Goal: Task Accomplishment & Management: Manage account settings

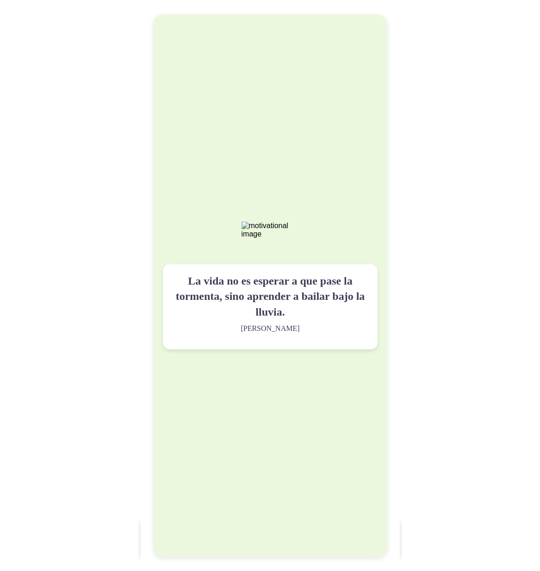
click at [347, 182] on div "La vida no es esperar a que pase la tormenta, sino aprender a bailar bajo la ll…" at bounding box center [270, 285] width 233 height 542
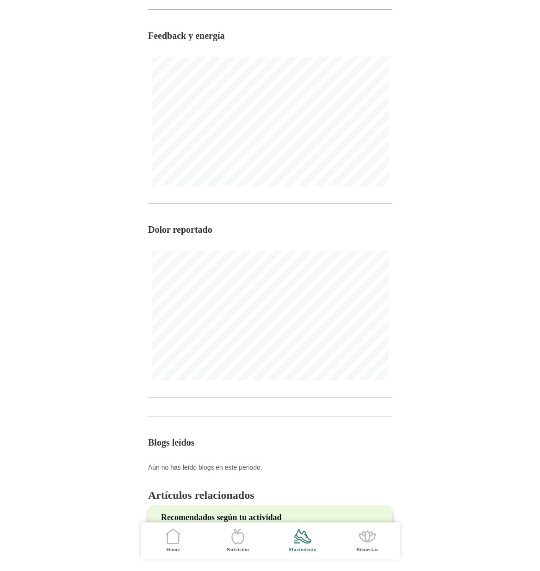
scroll to position [469, 0]
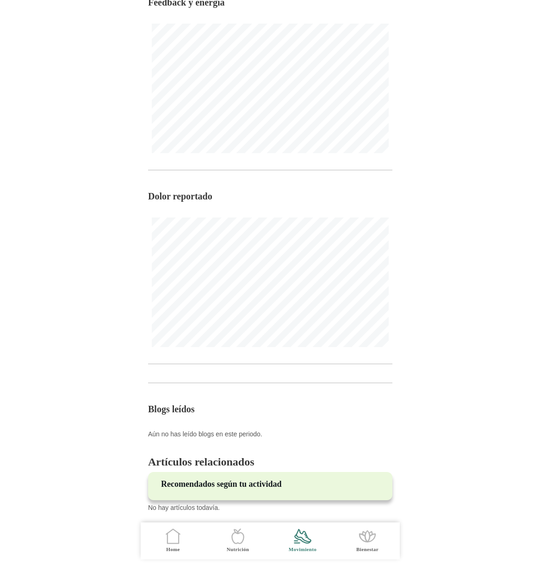
click at [176, 543] on icon at bounding box center [172, 538] width 11 height 10
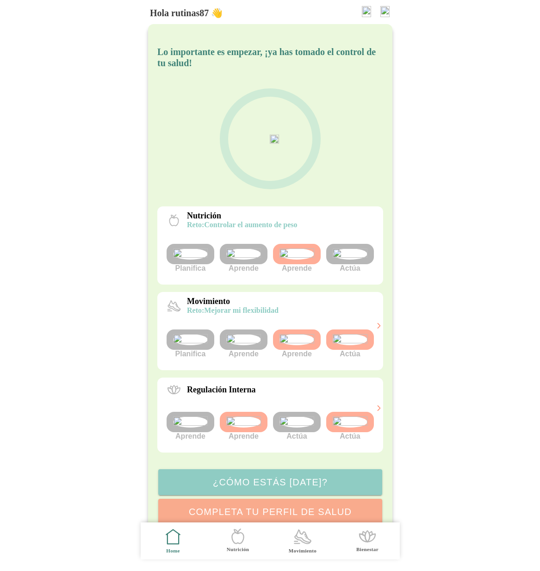
click at [244, 345] on img at bounding box center [243, 339] width 35 height 11
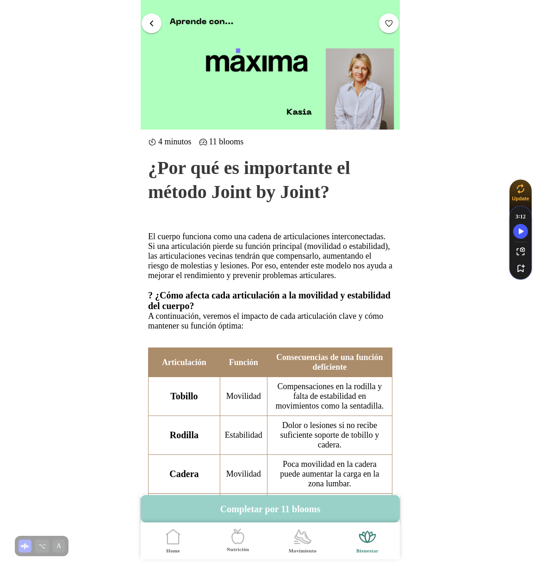
click at [274, 509] on button "Completar por 11 blooms" at bounding box center [270, 508] width 259 height 27
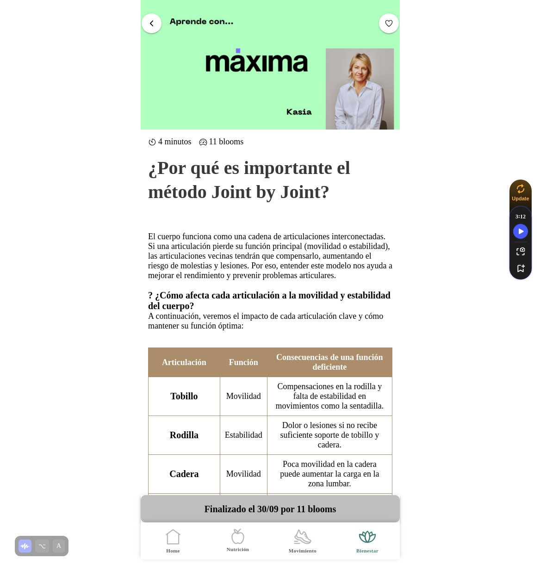
click at [149, 21] on span "button" at bounding box center [151, 22] width 9 height 9
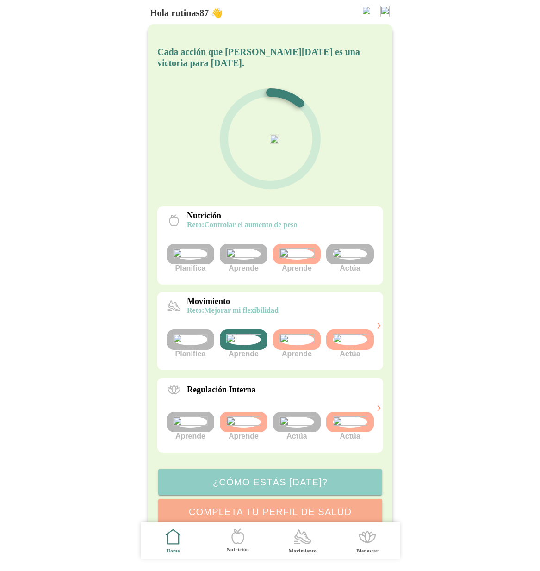
click at [299, 546] on span "Movimiento" at bounding box center [303, 540] width 54 height 37
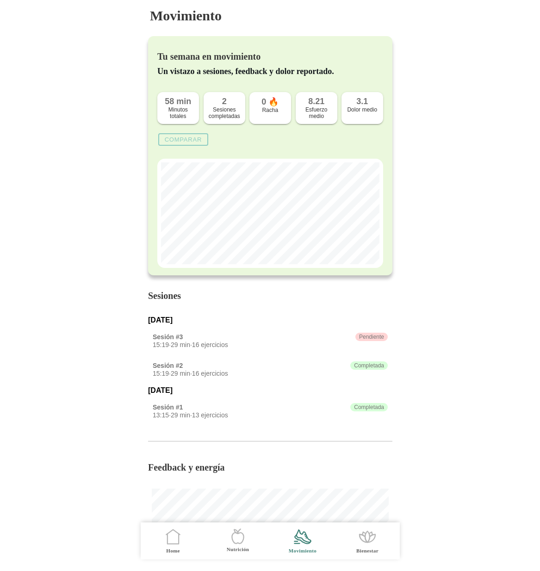
click at [0, 0] on slot "Comparar" at bounding box center [0, 0] width 0 height 0
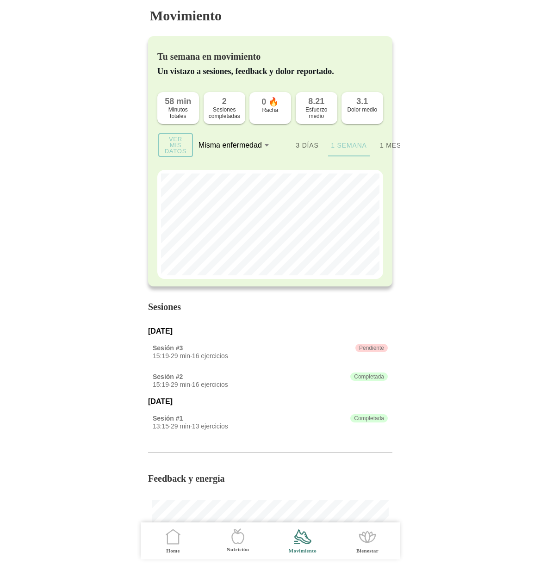
click at [304, 147] on ion-segment-button "3 días" at bounding box center [307, 145] width 42 height 22
click at [339, 147] on ion-segment-button "1 semana" at bounding box center [348, 145] width 42 height 22
click at [387, 147] on ion-segment-button "1 mes" at bounding box center [390, 145] width 42 height 22
click at [266, 148] on icon at bounding box center [266, 144] width 6 height 7
click at [266, 148] on button "Misma enfermedad" at bounding box center [239, 145] width 83 height 20
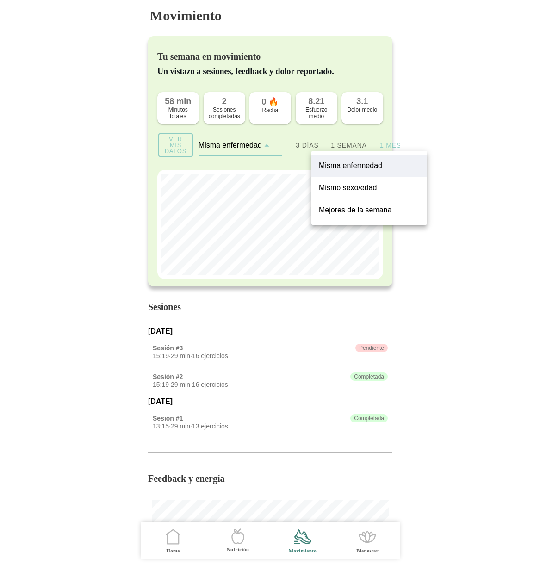
click at [0, 0] on slot "Mismo sexo/edad" at bounding box center [0, 0] width 0 height 0
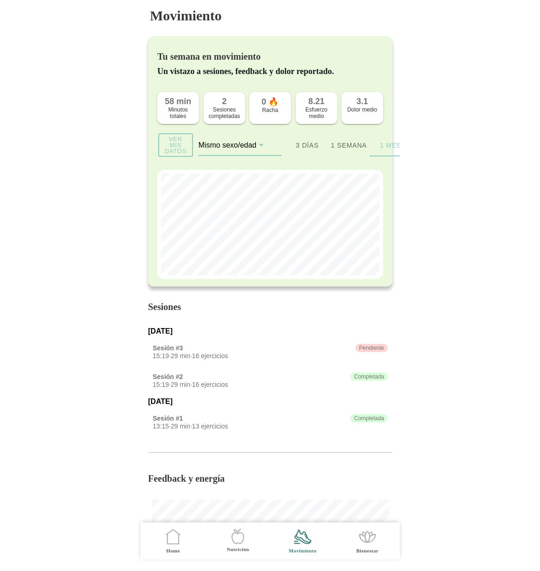
click at [256, 149] on div "Mismo sexo/edad" at bounding box center [231, 145] width 66 height 8
click at [256, 149] on button "Mismo sexo/edad" at bounding box center [239, 145] width 83 height 20
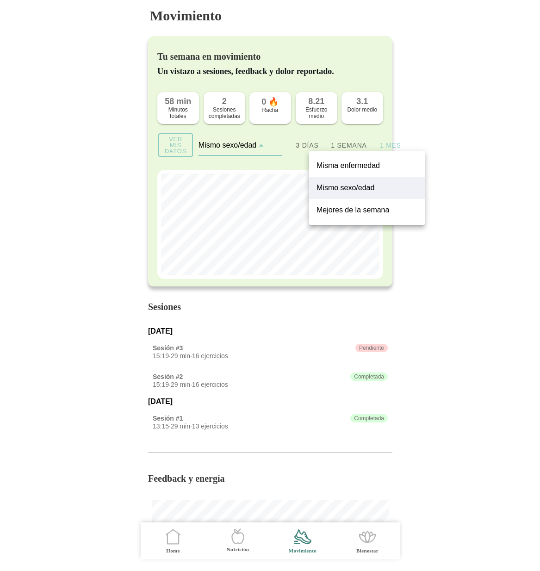
click at [0, 0] on slot "Mejores de la semana" at bounding box center [0, 0] width 0 height 0
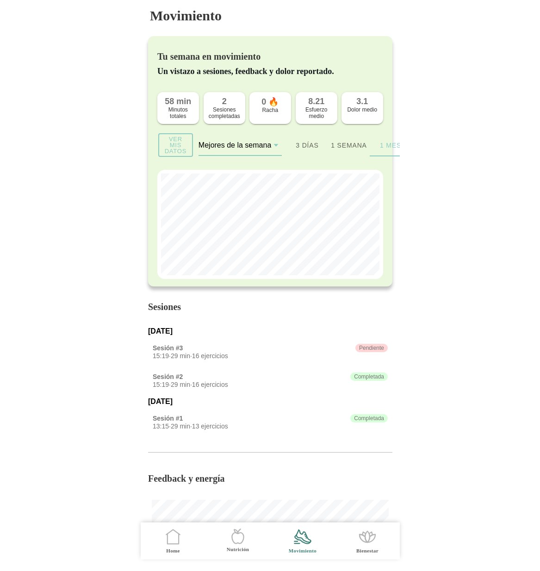
click at [0, 0] on slot "Ver mis datos" at bounding box center [0, 0] width 0 height 0
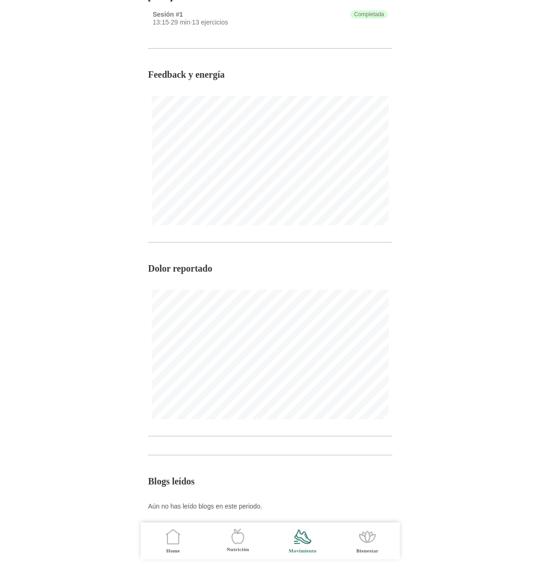
scroll to position [469, 0]
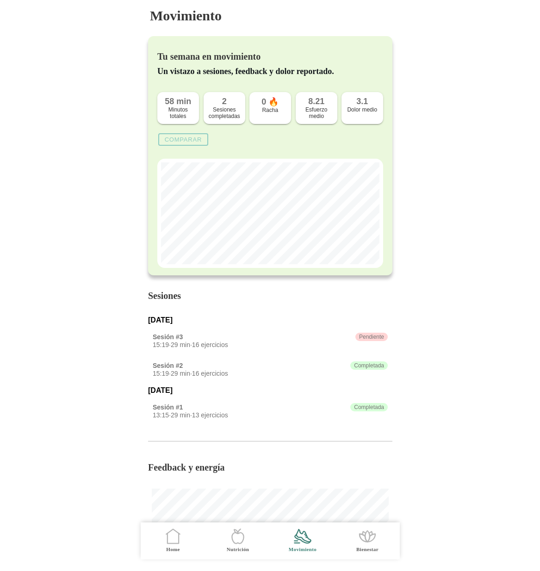
click at [0, 0] on slot "Comparar" at bounding box center [0, 0] width 0 height 0
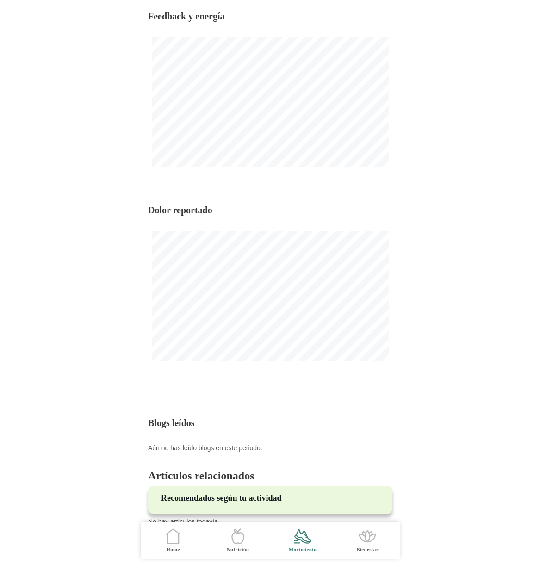
scroll to position [480, 0]
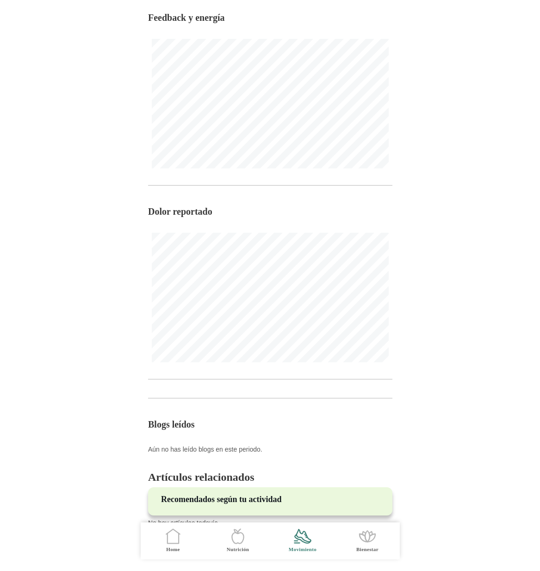
scroll to position [469, 0]
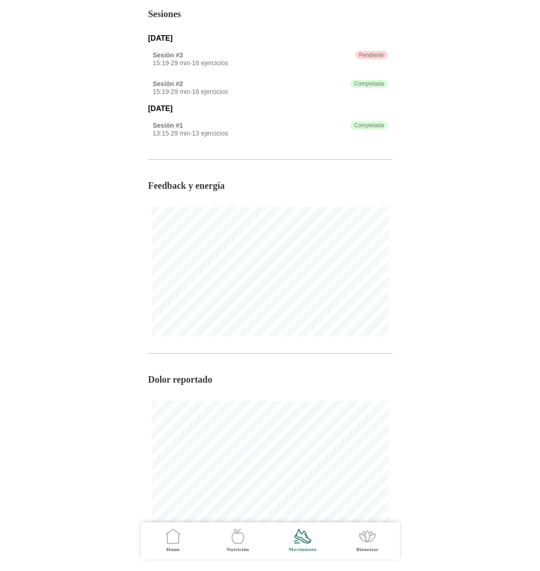
scroll to position [501, 0]
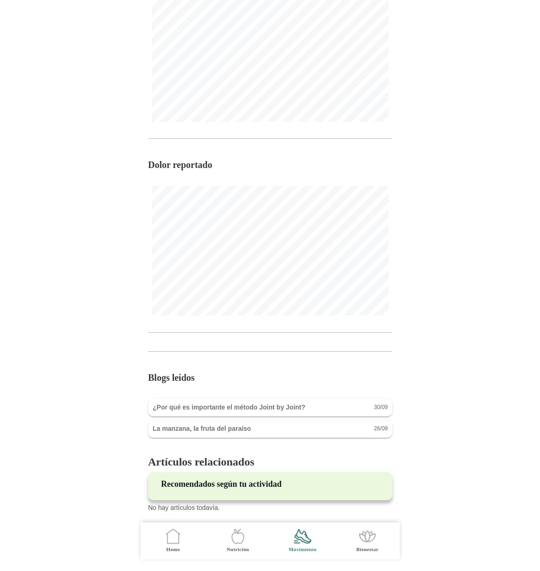
click at [276, 427] on div "La manzana, la fruta del paraíso 26/09" at bounding box center [270, 427] width 235 height 7
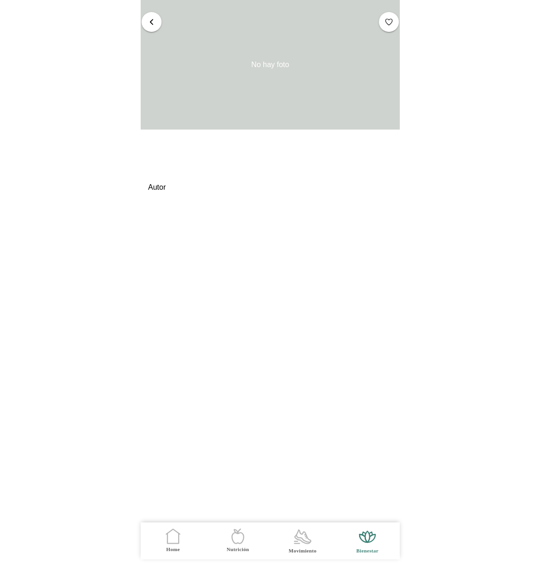
scroll to position [503, 0]
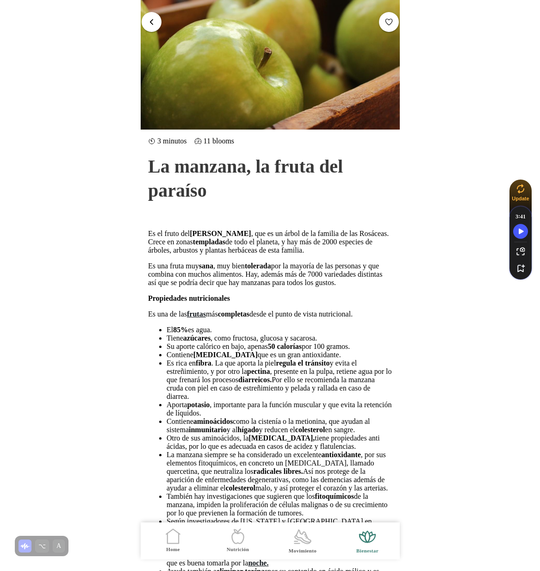
click at [141, 14] on div at bounding box center [259, 22] width 237 height 24
click at [150, 23] on span "button" at bounding box center [151, 22] width 9 height 9
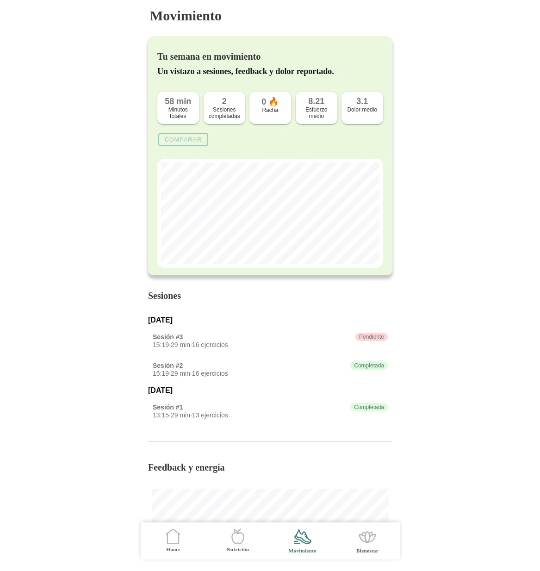
click at [0, 0] on slot "Comparar" at bounding box center [0, 0] width 0 height 0
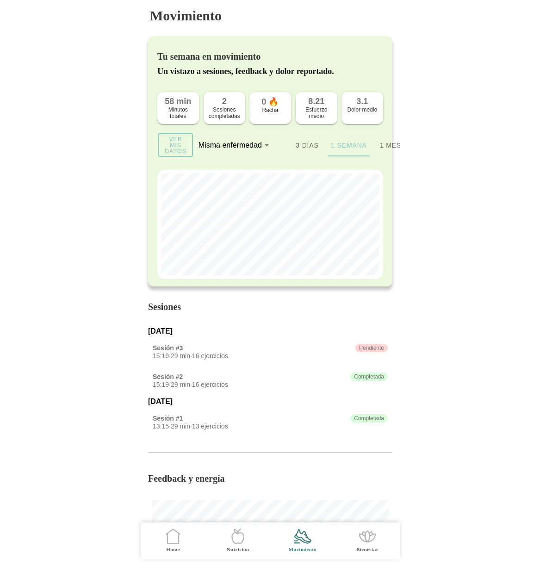
click at [306, 148] on ion-segment-button "3 días" at bounding box center [307, 145] width 42 height 22
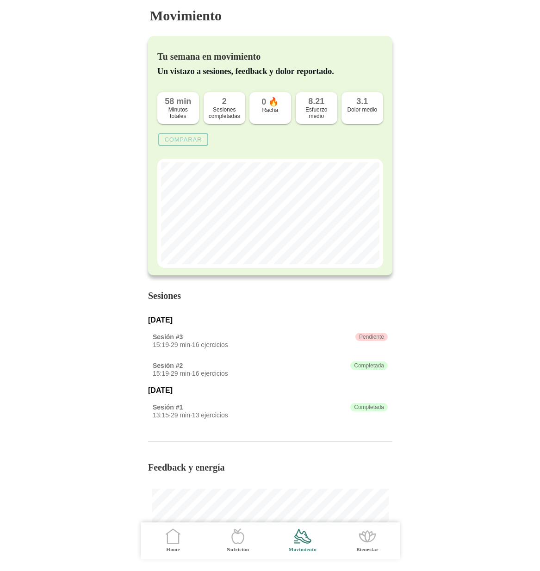
click at [0, 0] on slot "Comparar" at bounding box center [0, 0] width 0 height 0
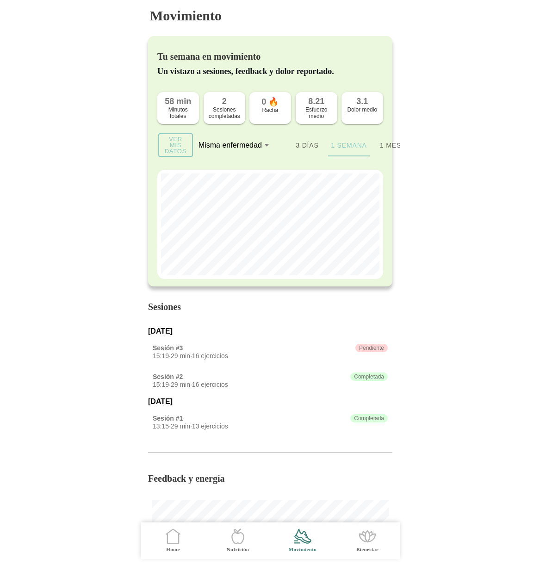
click at [265, 147] on icon at bounding box center [266, 145] width 5 height 3
click at [265, 147] on button "Misma enfermedad" at bounding box center [239, 145] width 83 height 20
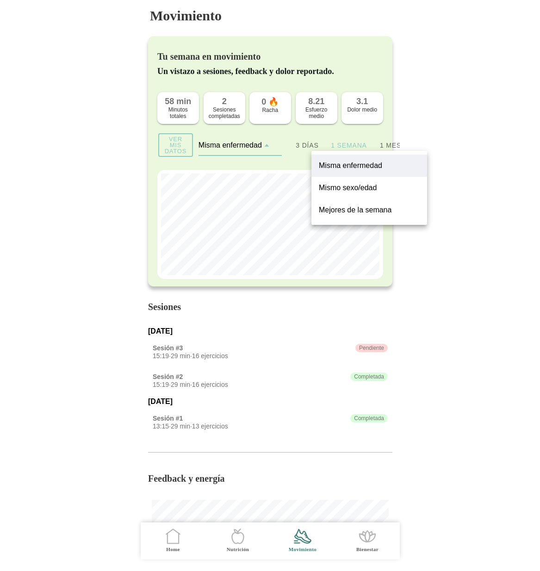
click at [0, 0] on slot "Mismo sexo/edad" at bounding box center [0, 0] width 0 height 0
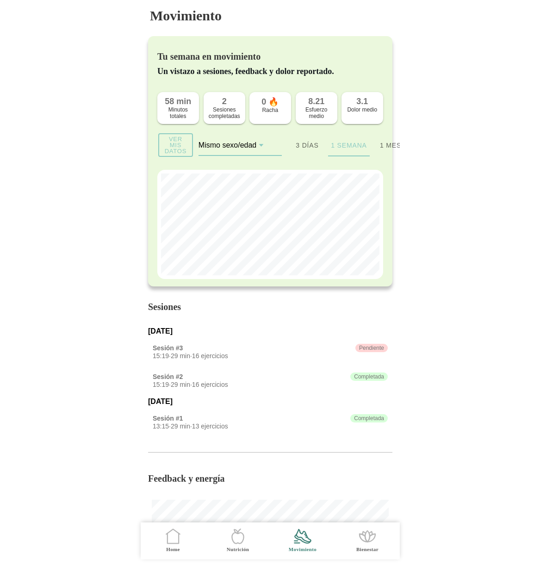
click at [261, 144] on icon at bounding box center [261, 144] width 6 height 7
click at [261, 144] on button "Mismo sexo/edad" at bounding box center [239, 145] width 83 height 20
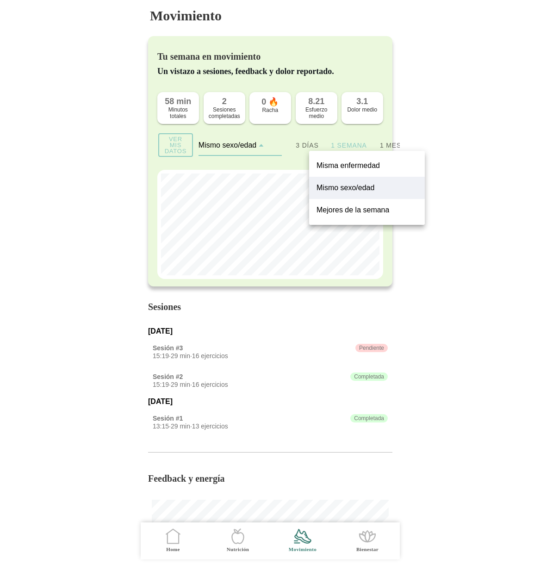
click at [0, 0] on slot "Mejores de la semana" at bounding box center [0, 0] width 0 height 0
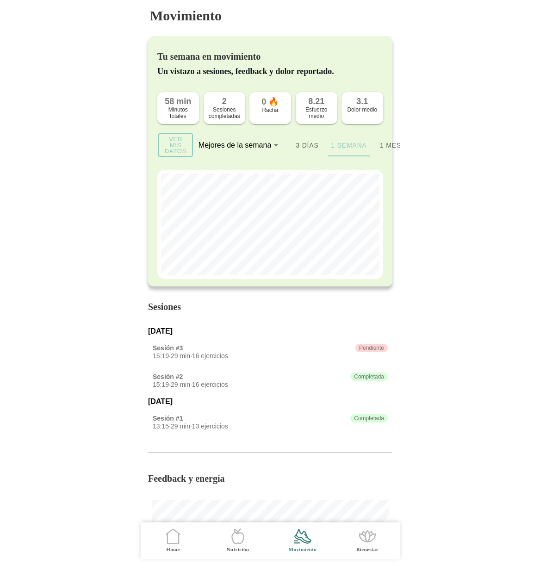
click at [0, 0] on slot "Ver mis datos" at bounding box center [0, 0] width 0 height 0
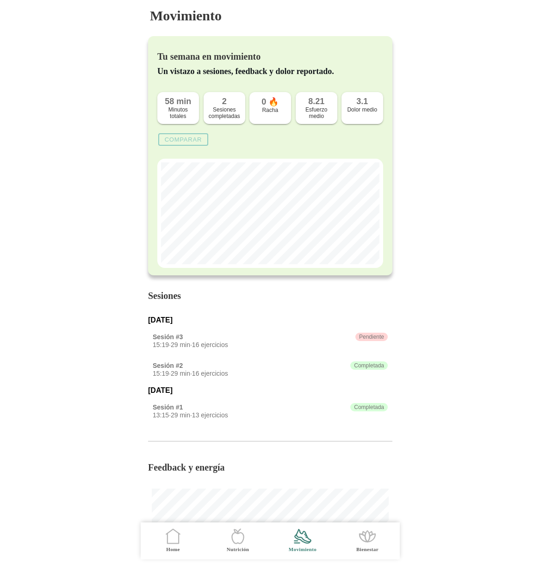
click at [0, 0] on slot "Comparar" at bounding box center [0, 0] width 0 height 0
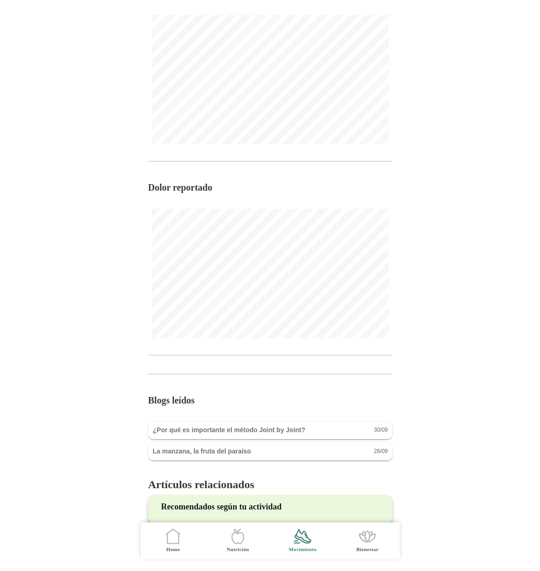
scroll to position [512, 0]
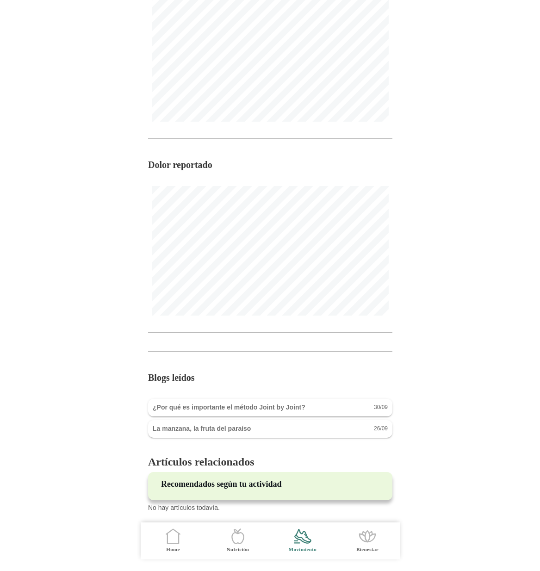
click at [362, 540] on icon ".cls-1 { stroke-width: 0px; } .cls-1, .cls-2 { fill: none; } .cls-2 { stroke-li…" at bounding box center [366, 535] width 19 height 19
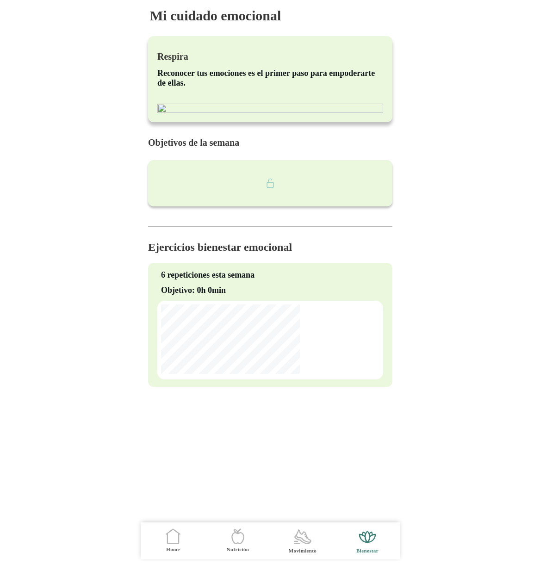
click at [241, 539] on icon ".cls-1 { stroke-width: 0px; } .cls-1, .cls-2 { fill: none; } .cls-2 { stroke-li…" at bounding box center [237, 535] width 19 height 19
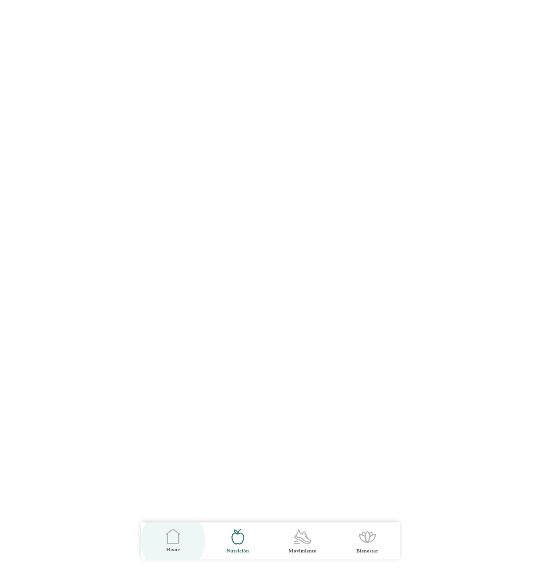
click at [171, 537] on icon ".cls-1 { stroke-width: 0px; } .cls-1, .cls-2 { fill: none; } .cls-2 { stroke-li…" at bounding box center [172, 535] width 19 height 19
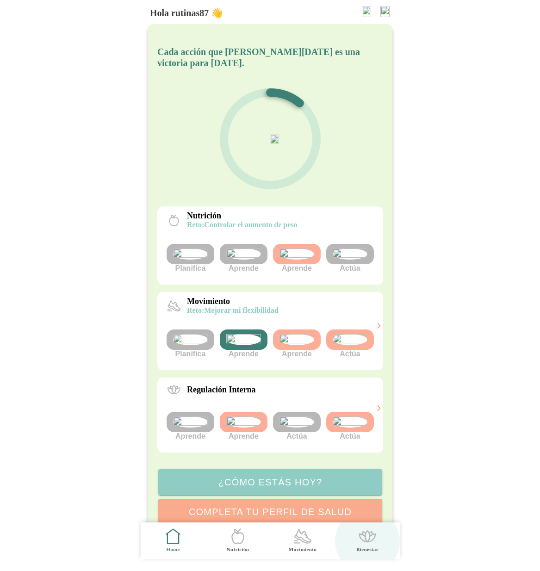
click at [369, 539] on icon ".cls-1 { stroke-width: 0px; } .cls-1, .cls-2 { fill: none; } .cls-2 { stroke-li…" at bounding box center [366, 535] width 19 height 19
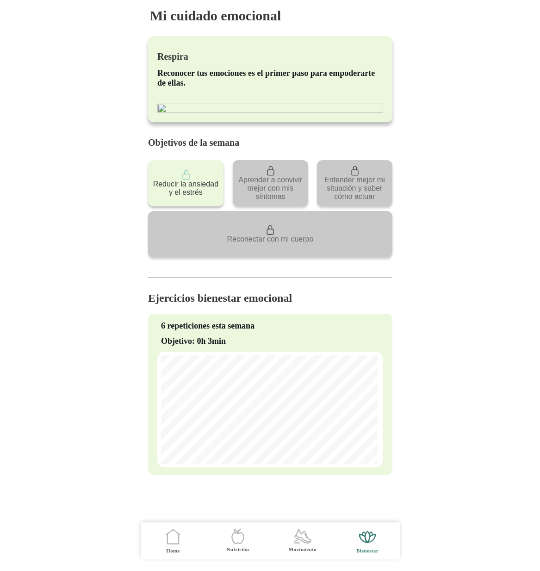
click at [234, 540] on icon ".cls-1 { stroke-width: 0px; } .cls-1, .cls-2 { fill: none; } .cls-2 { stroke-li…" at bounding box center [237, 535] width 19 height 19
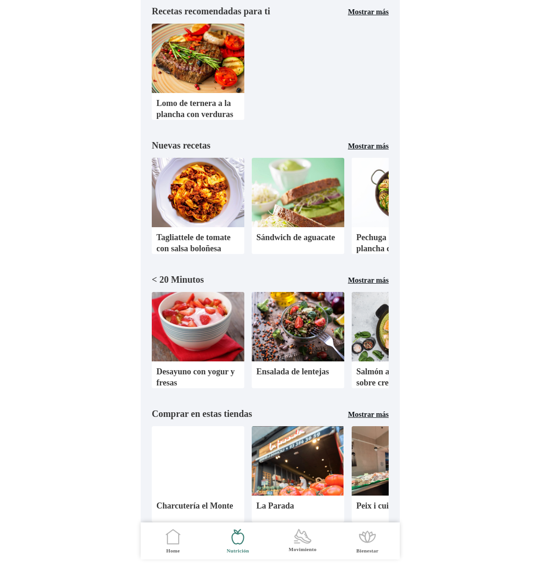
scroll to position [361, 0]
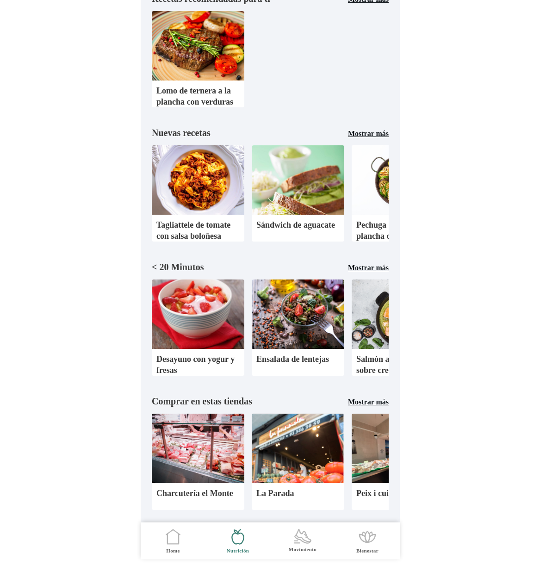
click at [175, 544] on icon ".cls-1 { stroke-width: 0px; } .cls-1, .cls-2 { fill: none; } .cls-2 { stroke-li…" at bounding box center [172, 536] width 19 height 19
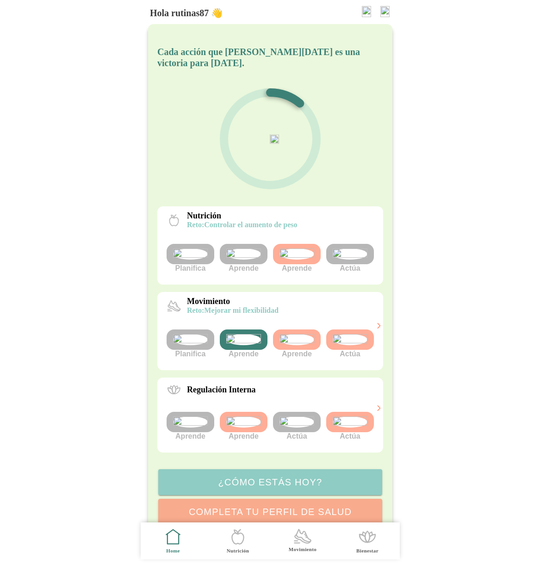
click at [360, 259] on img at bounding box center [349, 253] width 35 height 11
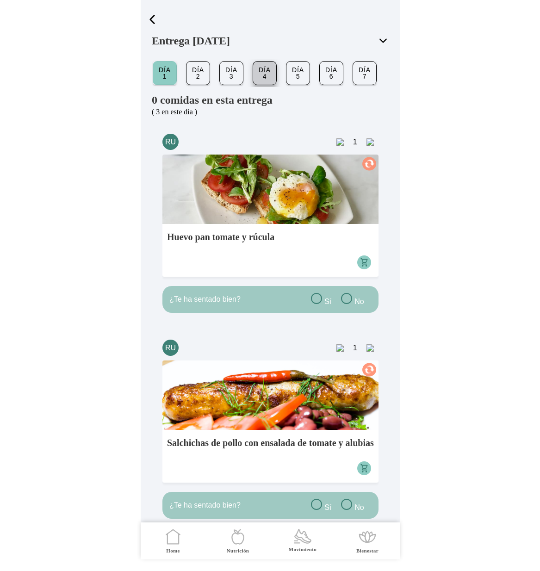
click at [0, 0] on slot "Día 4" at bounding box center [0, 0] width 0 height 0
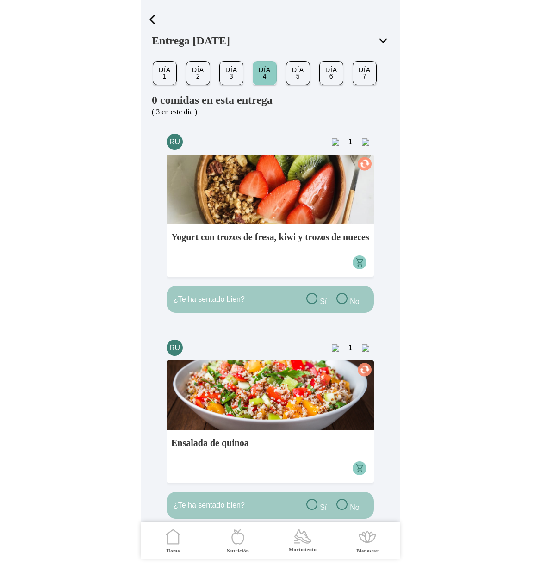
click at [0, 0] on slot "Día 7" at bounding box center [0, 0] width 0 height 0
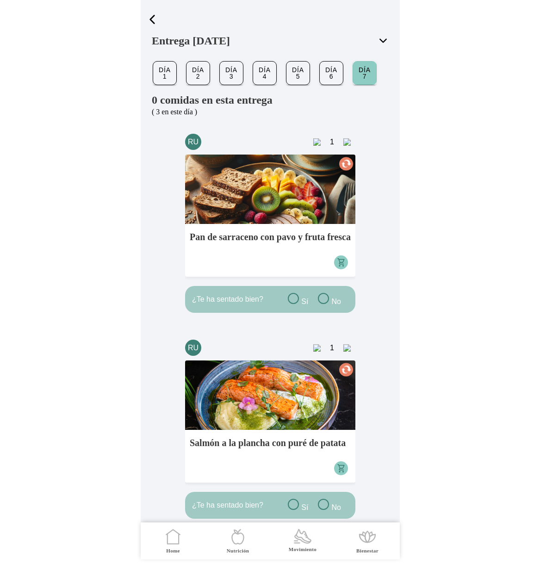
click at [151, 19] on span "button" at bounding box center [152, 19] width 14 height 14
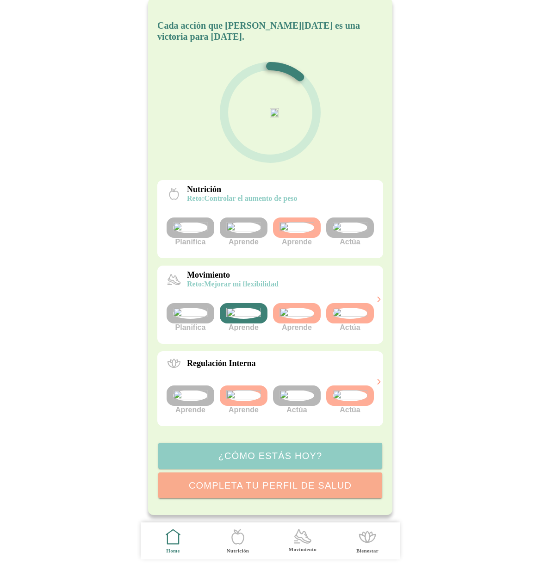
scroll to position [105, 0]
click at [298, 390] on img at bounding box center [296, 395] width 35 height 11
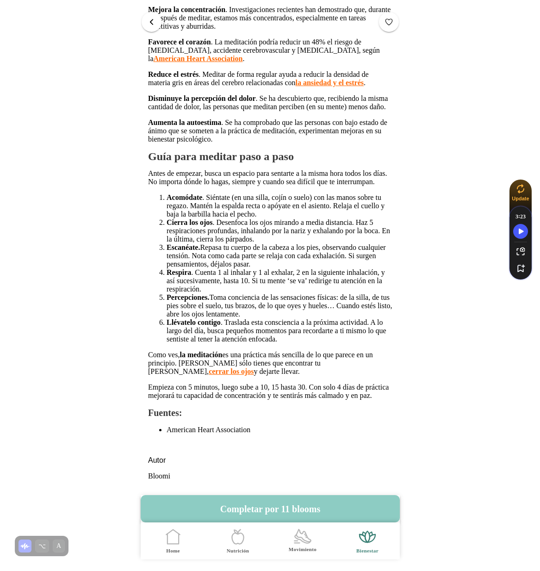
scroll to position [542, 0]
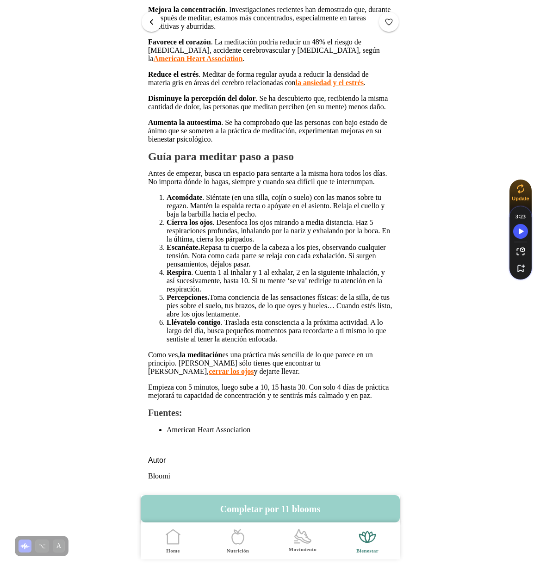
click at [297, 509] on button "Completar por 11 blooms" at bounding box center [270, 508] width 259 height 27
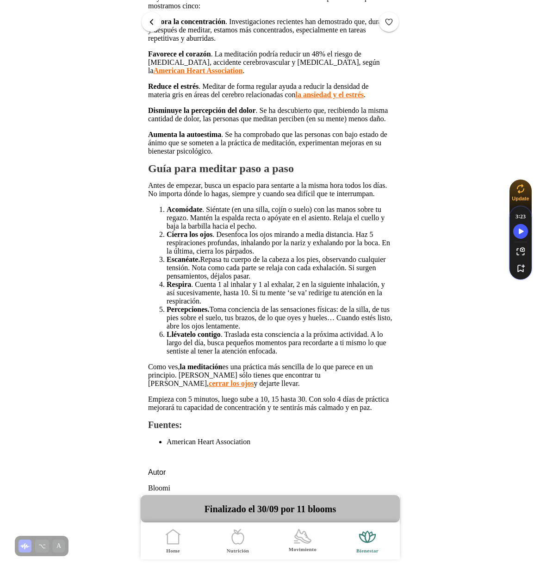
scroll to position [0, 0]
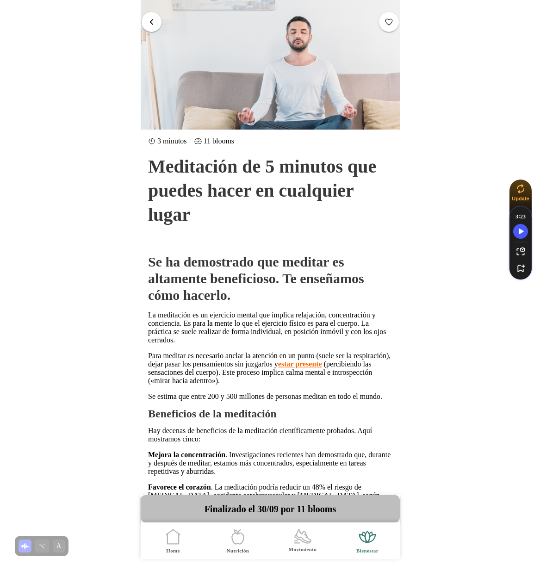
click at [152, 25] on span "button" at bounding box center [151, 22] width 9 height 9
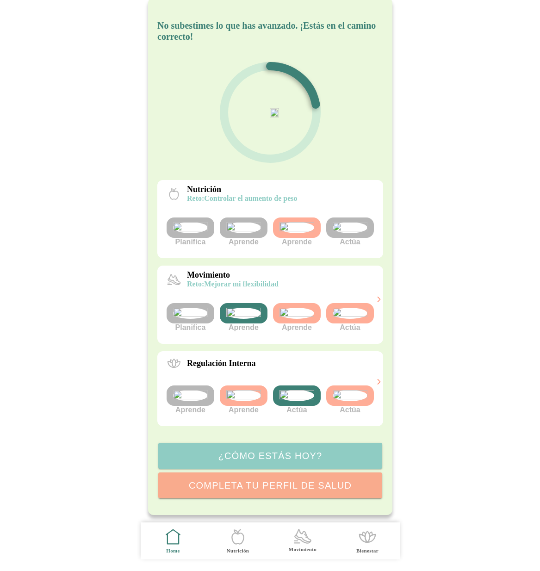
click at [299, 307] on img at bounding box center [296, 312] width 35 height 11
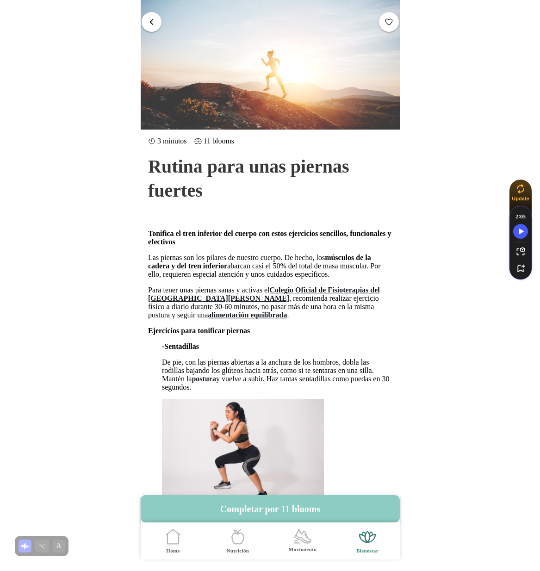
click at [327, 302] on link "Colegio Oficial de Fisioterapias del País Vasco" at bounding box center [264, 294] width 232 height 16
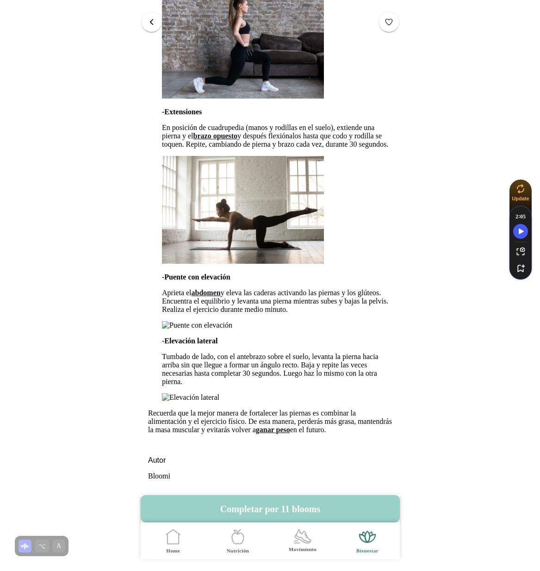
click at [303, 507] on button "Completar por 11 blooms" at bounding box center [270, 508] width 259 height 27
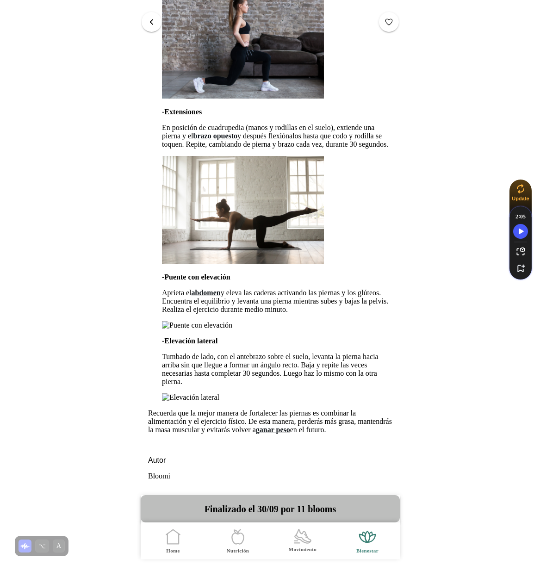
click at [154, 21] on span "button" at bounding box center [151, 22] width 9 height 9
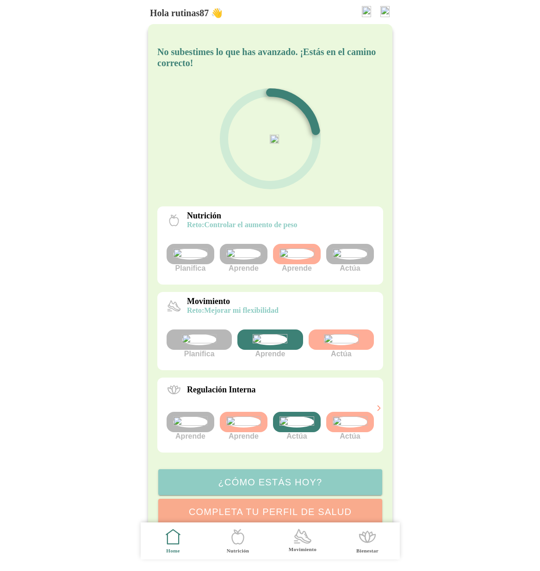
click at [306, 545] on icon ".cls-1 { stroke-width: 0px; } .cls-1, .cls-2 { fill: none; } .cls-2 { stroke-li…" at bounding box center [302, 535] width 19 height 19
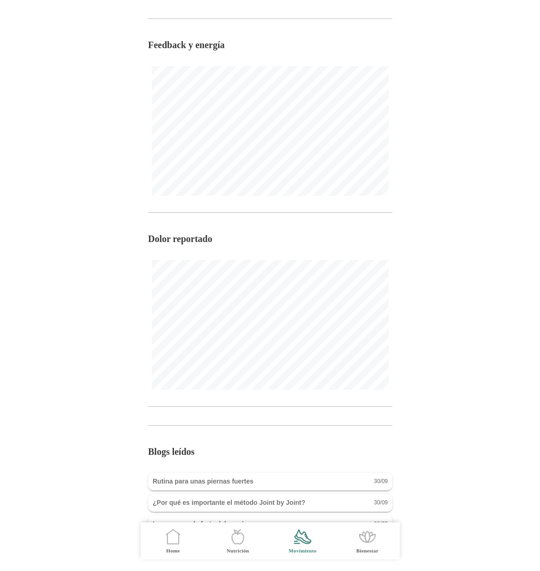
scroll to position [523, 0]
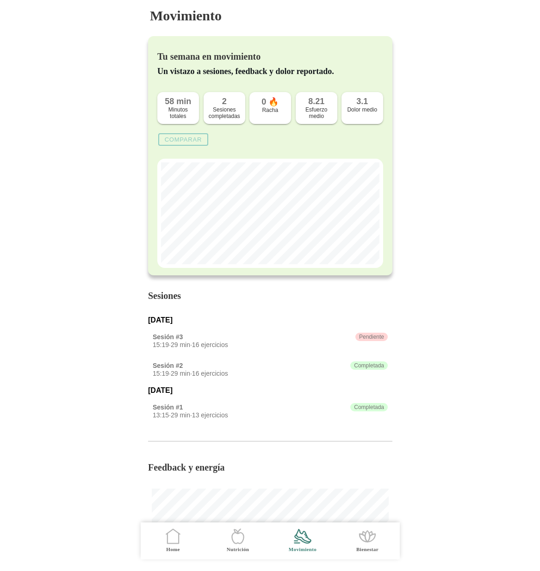
click at [0, 0] on slot "Comparar" at bounding box center [0, 0] width 0 height 0
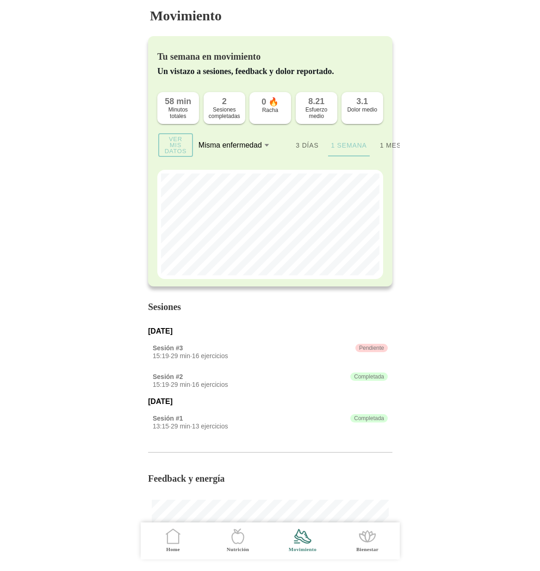
click at [0, 0] on slot "Ver mis datos" at bounding box center [0, 0] width 0 height 0
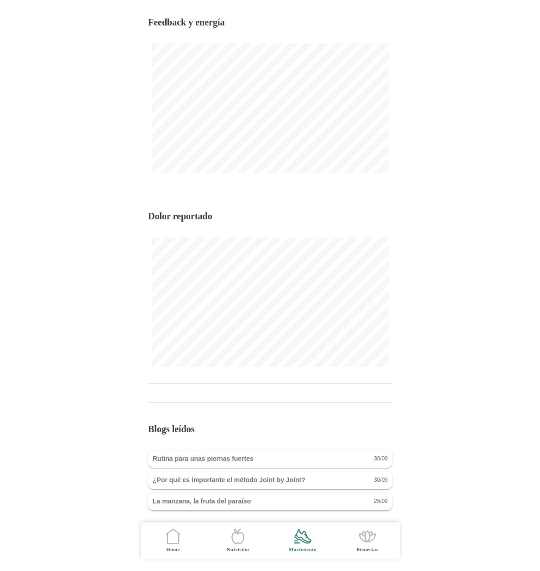
scroll to position [450, 0]
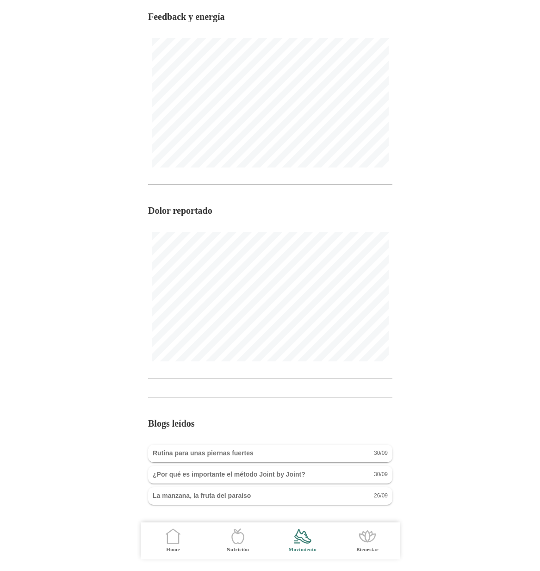
click at [178, 536] on icon at bounding box center [172, 538] width 11 height 10
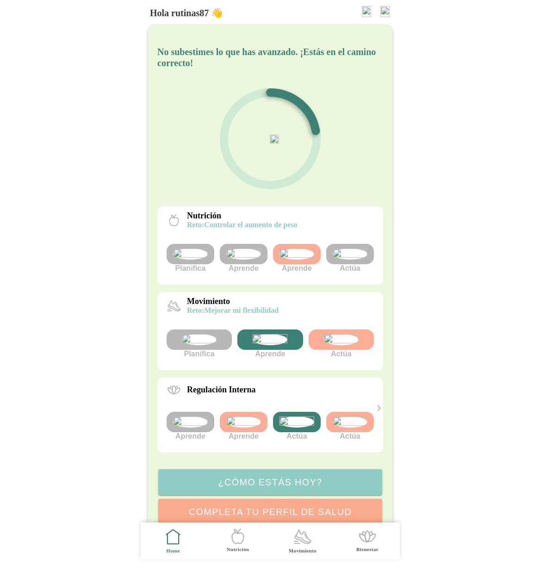
click at [343, 350] on div at bounding box center [340, 339] width 65 height 20
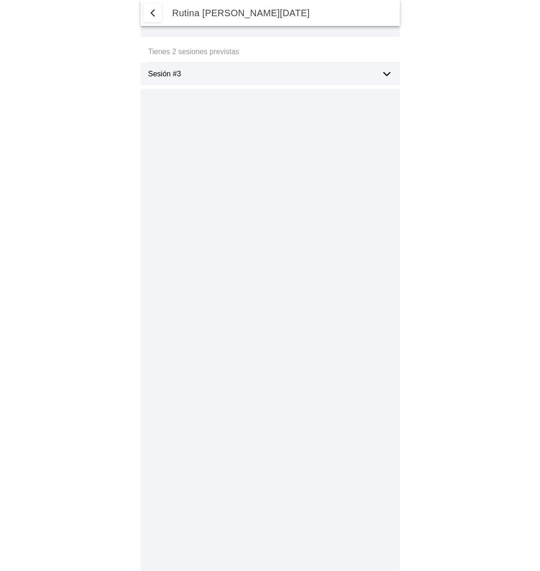
click at [330, 77] on ion-label "Sesión #3" at bounding box center [261, 74] width 226 height 8
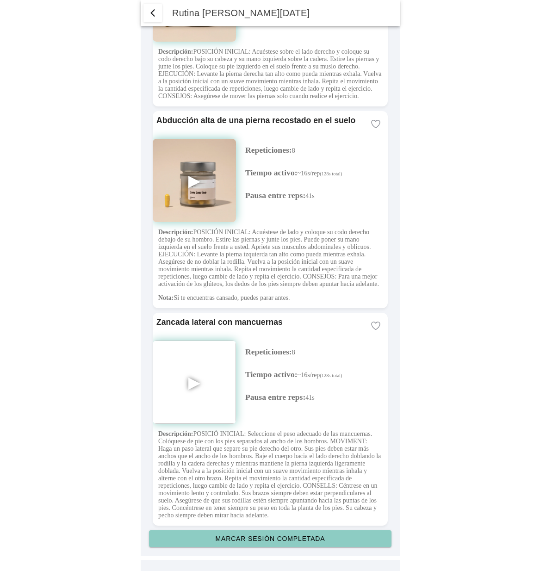
scroll to position [3057, 0]
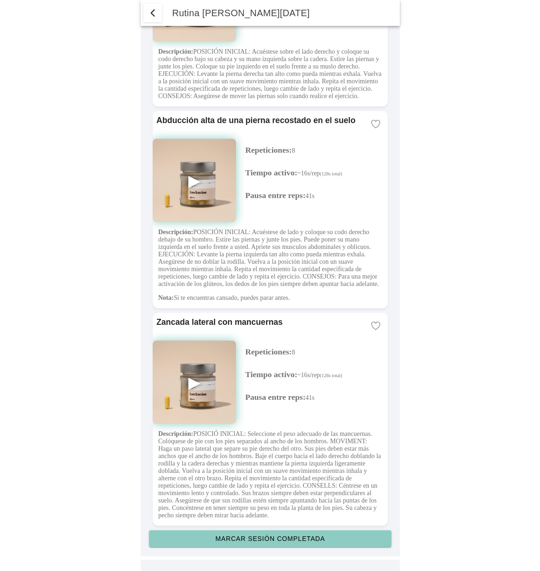
click at [272, 542] on button "Marcar sesión completada" at bounding box center [270, 538] width 242 height 17
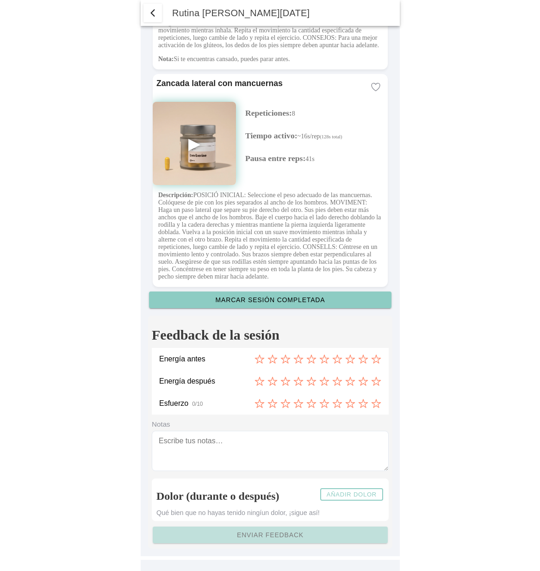
scroll to position [3297, 0]
click at [376, 360] on icon at bounding box center [376, 359] width 10 height 10
click at [376, 384] on icon at bounding box center [376, 381] width 10 height 10
click at [376, 406] on icon at bounding box center [375, 403] width 9 height 8
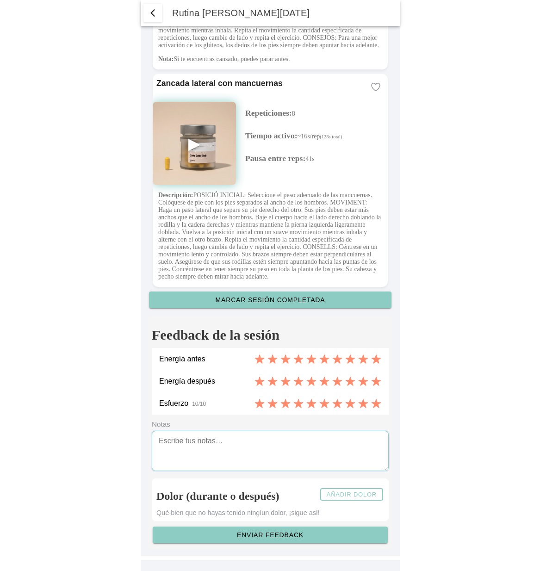
click at [213, 447] on textarea at bounding box center [270, 450] width 237 height 40
type textarea "súper bien"
click at [0, 0] on slot "Añadir dolor" at bounding box center [0, 0] width 0 height 0
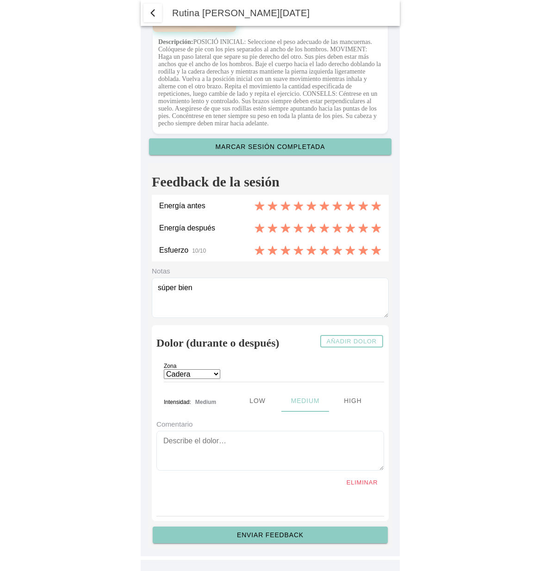
scroll to position [3449, 0]
click at [261, 399] on ion-segment-button "Low" at bounding box center [257, 400] width 48 height 22
click at [0, 0] on slot "Añadir dolor" at bounding box center [0, 0] width 0 height 0
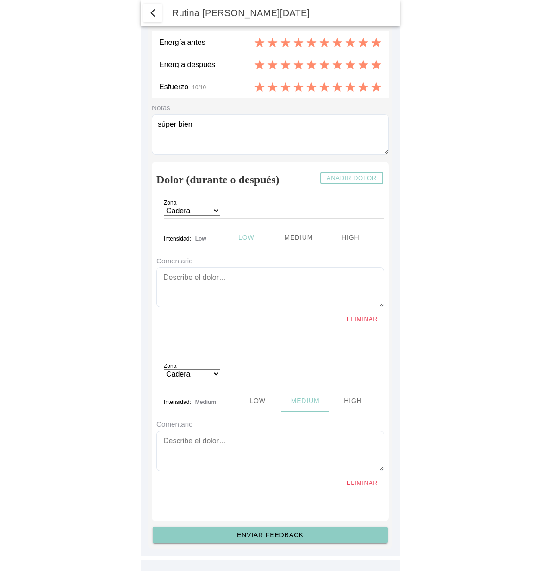
click at [0, 0] on slot "Eliminar" at bounding box center [0, 0] width 0 height 0
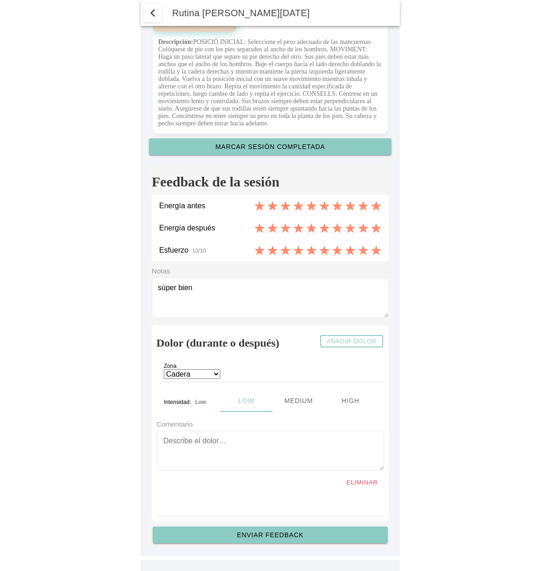
click at [220, 374] on select "Cadera Cervicales Codo/Muñeca Dorsales Hombro Lumbares Rodilla Tobillo/Pie" at bounding box center [192, 374] width 56 height 10
select select "1"
click at [164, 369] on select "Cadera Cervicales Codo/Muñeca Dorsales Hombro Lumbares Rodilla Tobillo/Pie" at bounding box center [192, 374] width 56 height 10
click at [301, 401] on ion-segment-button "Medium" at bounding box center [298, 400] width 52 height 22
drag, startPoint x: 301, startPoint y: 401, endPoint x: 325, endPoint y: 400, distance: 24.1
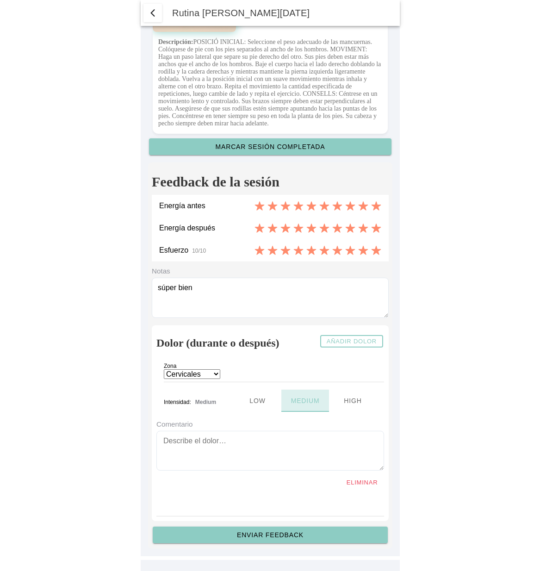
click at [301, 401] on ion-segment-button "Medium" at bounding box center [305, 400] width 48 height 22
click at [233, 440] on textarea at bounding box center [269, 450] width 227 height 40
type textarea "dolor medio"
click at [0, 0] on slot "Enviar feedback" at bounding box center [0, 0] width 0 height 0
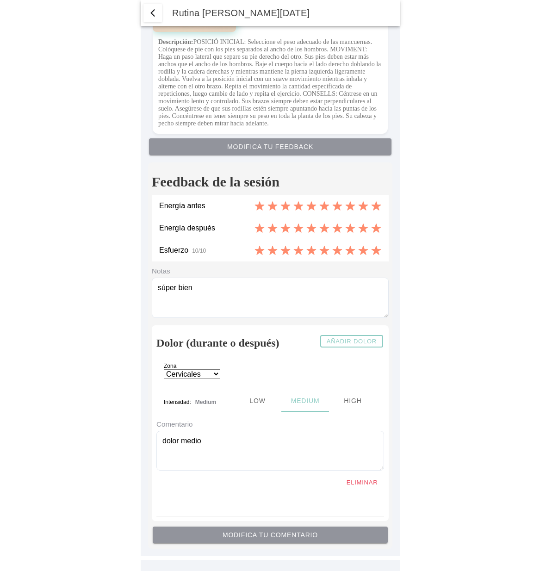
click at [155, 16] on span "button" at bounding box center [152, 12] width 11 height 11
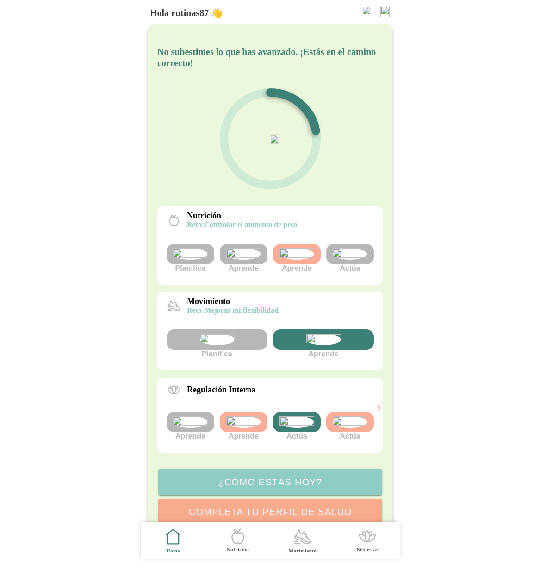
click at [300, 539] on icon ".cls-1 { stroke-width: 0px; } .cls-1, .cls-2 { fill: none; } .cls-2 { stroke-li…" at bounding box center [302, 536] width 19 height 19
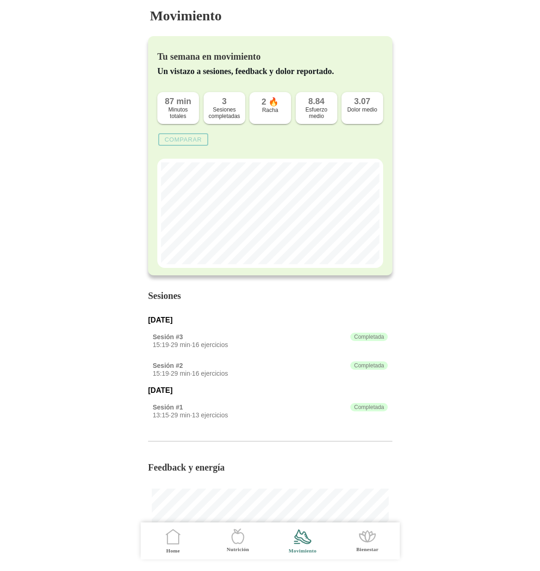
click at [0, 0] on slot "Comparar" at bounding box center [0, 0] width 0 height 0
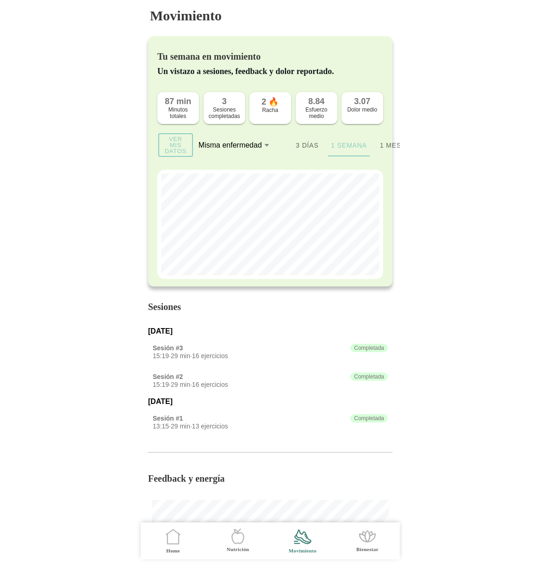
click at [0, 0] on slot "Ver mis datos" at bounding box center [0, 0] width 0 height 0
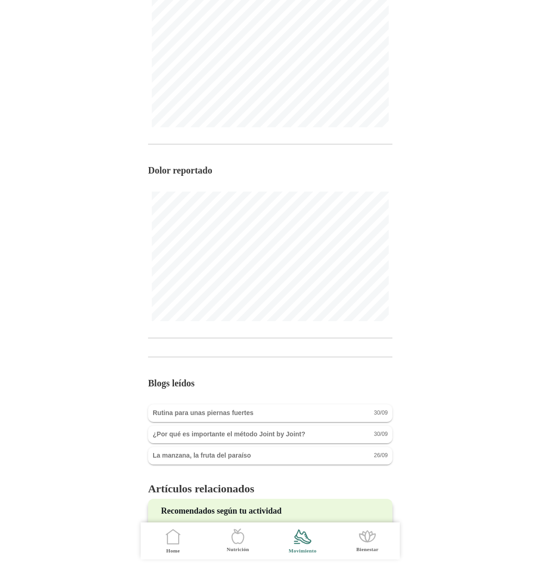
scroll to position [471, 0]
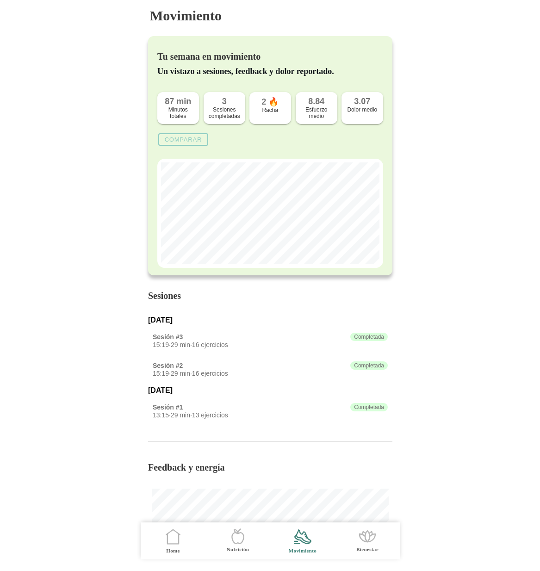
click at [0, 0] on slot "Comparar" at bounding box center [0, 0] width 0 height 0
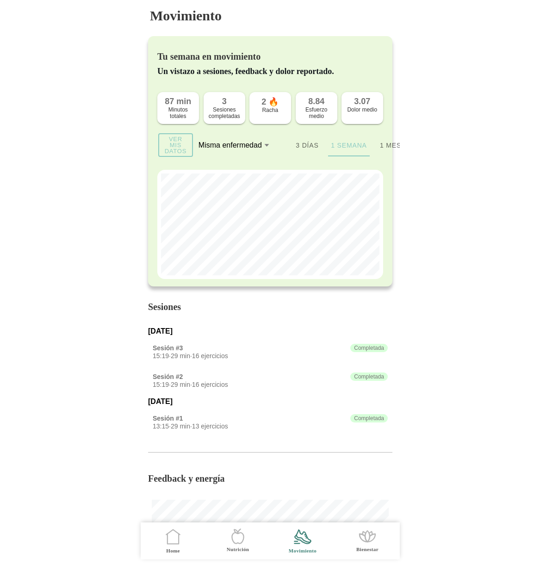
click at [160, 536] on span "Home" at bounding box center [173, 540] width 54 height 37
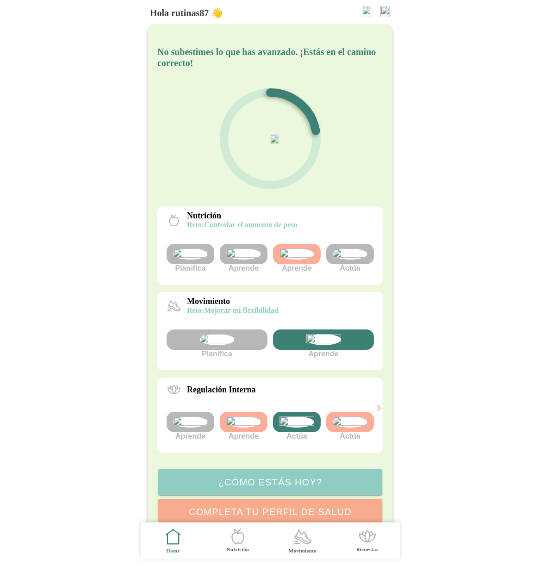
click at [296, 538] on icon at bounding box center [303, 535] width 16 height 13
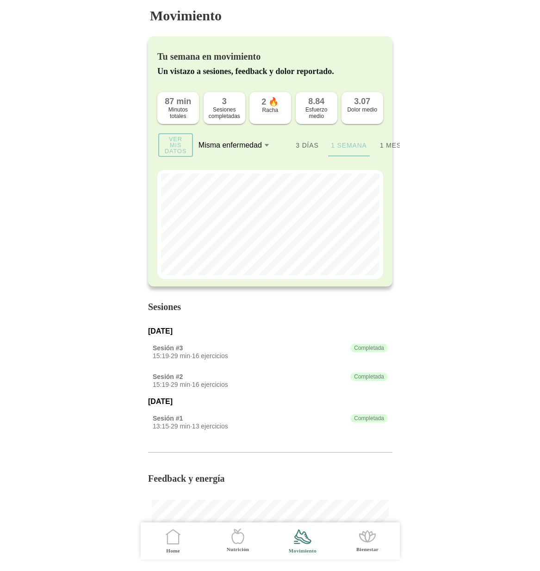
click at [179, 535] on icon ".cls-1 { stroke-width: 0px; } .cls-1, .cls-2 { fill: none; } .cls-2 { stroke-li…" at bounding box center [172, 536] width 19 height 19
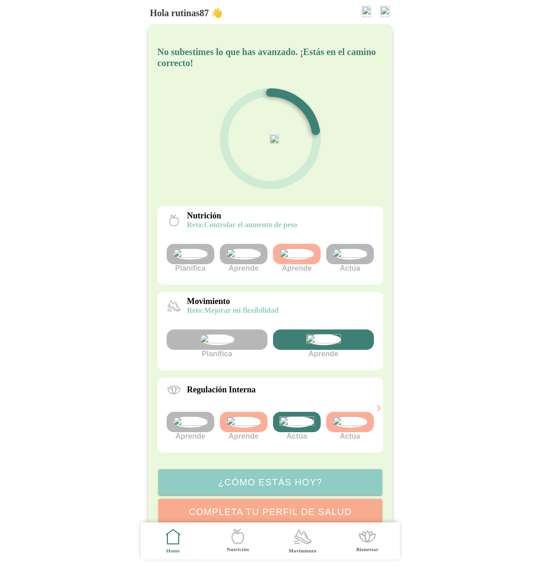
click at [295, 543] on line at bounding box center [296, 543] width 5 height 0
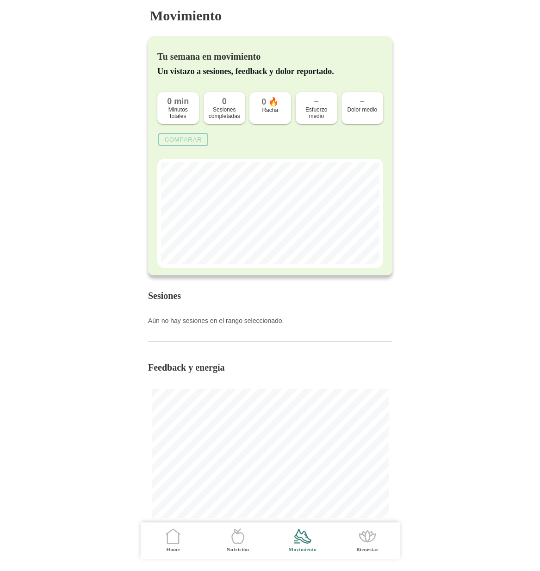
click at [193, 136] on button "Comparar" at bounding box center [183, 139] width 50 height 12
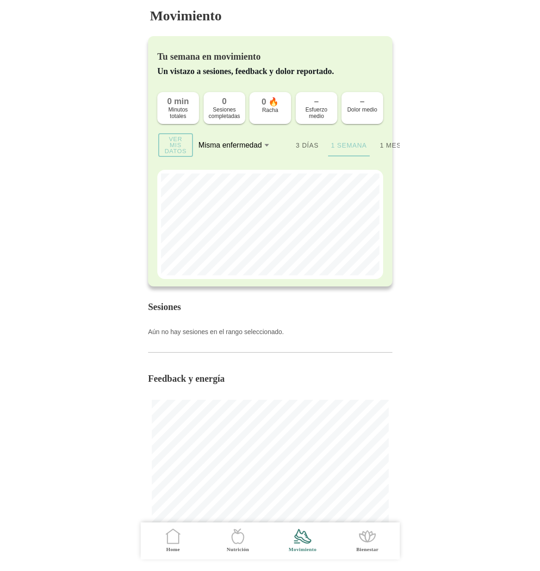
click at [181, 139] on span "Ver mis datos" at bounding box center [175, 145] width 22 height 18
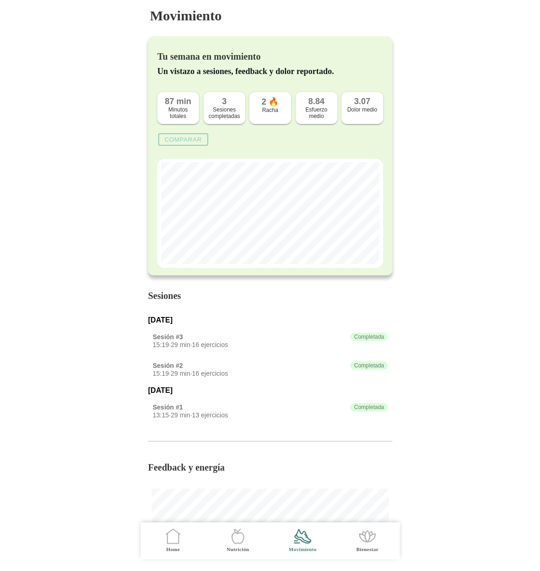
click at [0, 0] on slot "Comparar" at bounding box center [0, 0] width 0 height 0
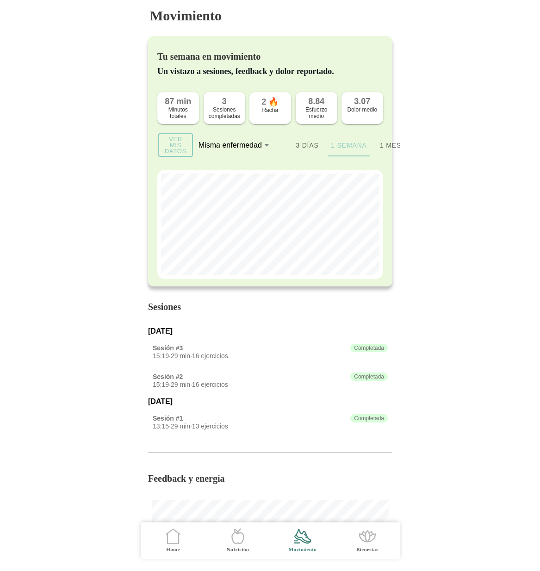
click at [264, 147] on icon at bounding box center [266, 144] width 6 height 7
click at [264, 147] on button "Misma enfermedad" at bounding box center [239, 145] width 83 height 20
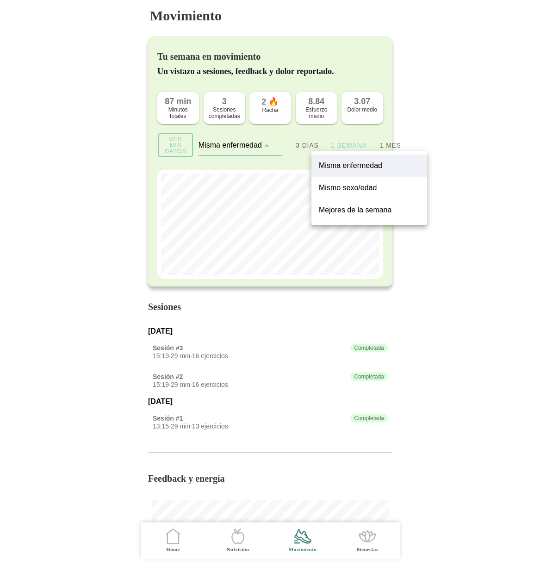
click at [0, 0] on slot "Mismo sexo/edad" at bounding box center [0, 0] width 0 height 0
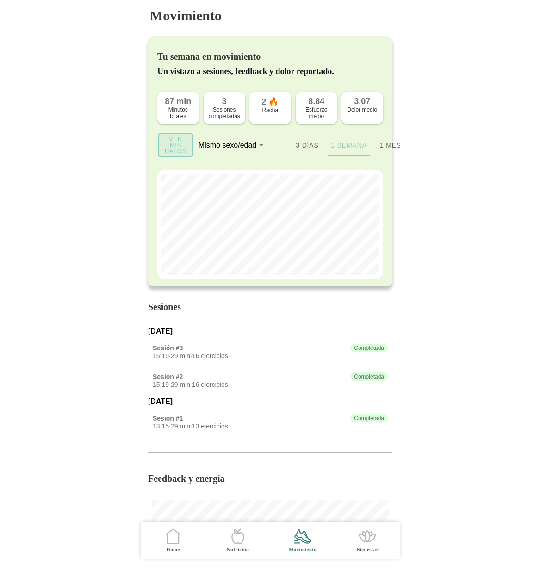
click at [167, 146] on span "Ver mis datos" at bounding box center [175, 145] width 22 height 18
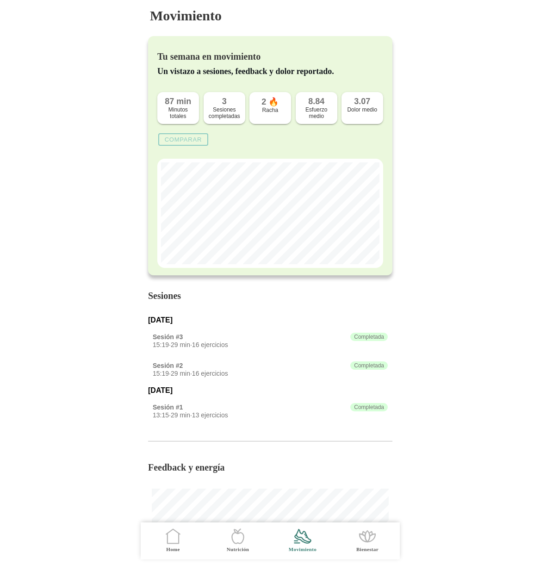
click at [170, 145] on button "Comparar" at bounding box center [183, 139] width 50 height 12
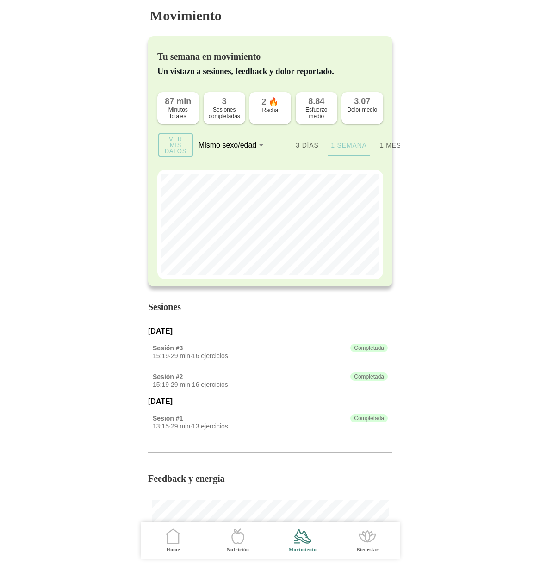
click at [234, 148] on div "Mismo sexo/edad" at bounding box center [227, 145] width 58 height 8
click at [234, 148] on button "Mismo sexo/edad" at bounding box center [239, 145] width 83 height 20
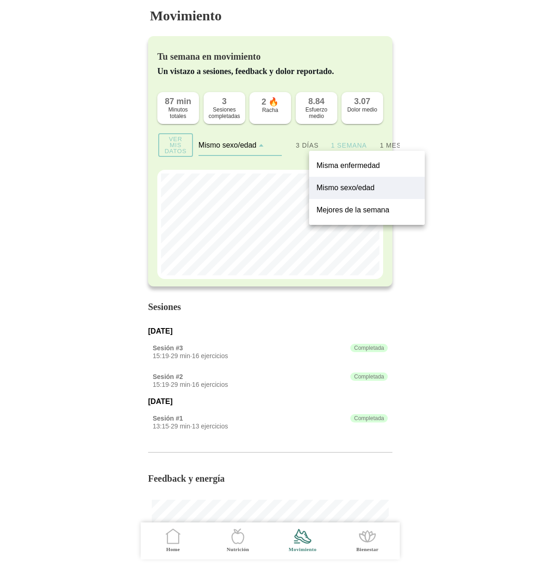
click at [343, 215] on label "Mejores de la semana" at bounding box center [366, 209] width 101 height 11
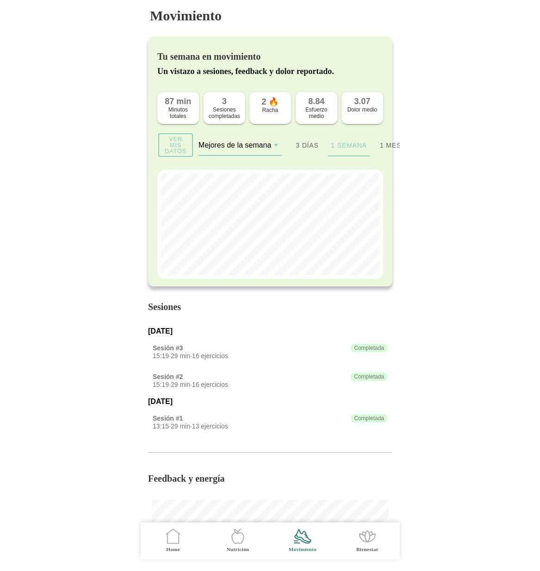
click at [382, 150] on ion-segment-button "1 mes" at bounding box center [390, 145] width 42 height 22
click at [304, 146] on ion-segment-button "3 días" at bounding box center [307, 145] width 42 height 22
click at [248, 147] on div "Mejores de la semana" at bounding box center [234, 145] width 73 height 8
click at [248, 147] on button "Mejores de la semana" at bounding box center [239, 145] width 83 height 20
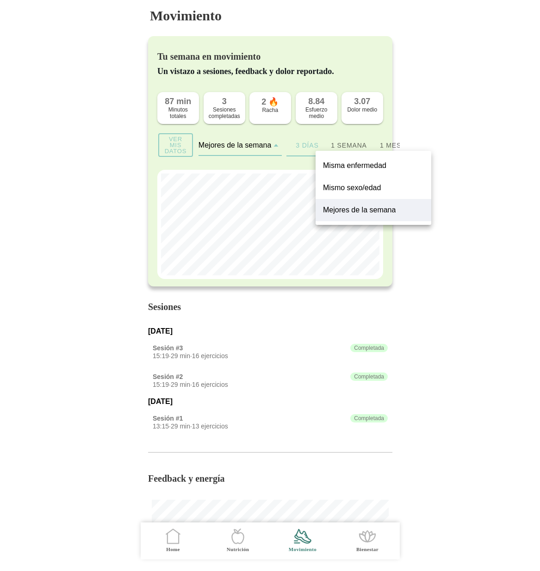
click at [0, 0] on slot "Misma enfermedad" at bounding box center [0, 0] width 0 height 0
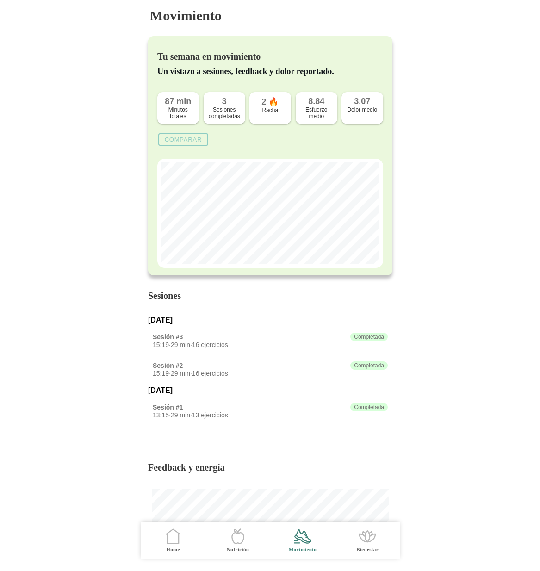
click at [0, 0] on slot "Comparar" at bounding box center [0, 0] width 0 height 0
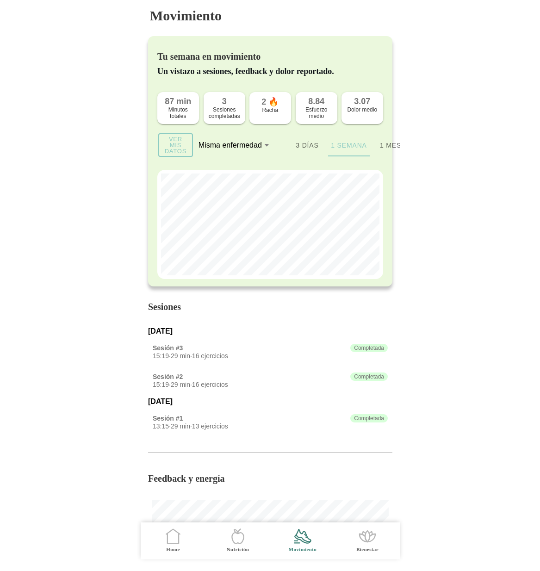
click at [249, 145] on div "Misma enfermedad" at bounding box center [229, 145] width 63 height 8
click at [249, 145] on button "Misma enfermedad" at bounding box center [239, 145] width 83 height 20
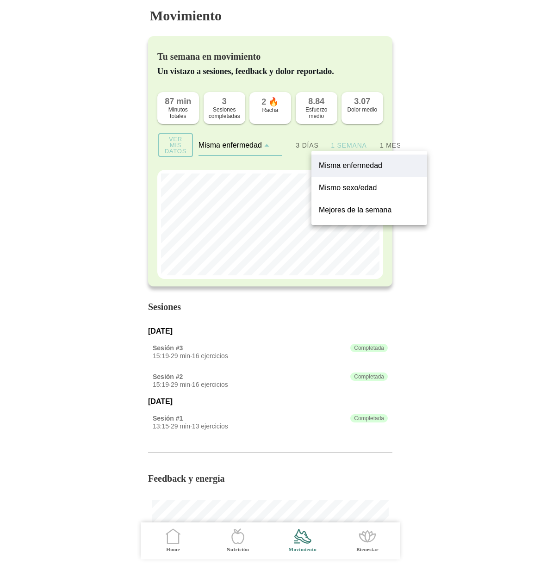
click at [0, 0] on slot "Mismo sexo/edad" at bounding box center [0, 0] width 0 height 0
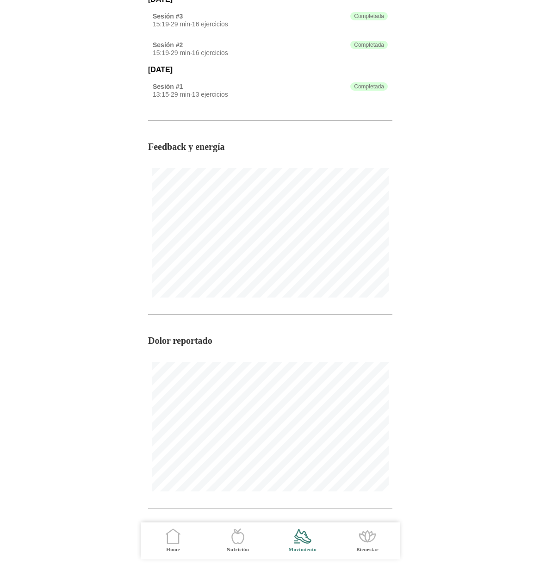
scroll to position [64, 0]
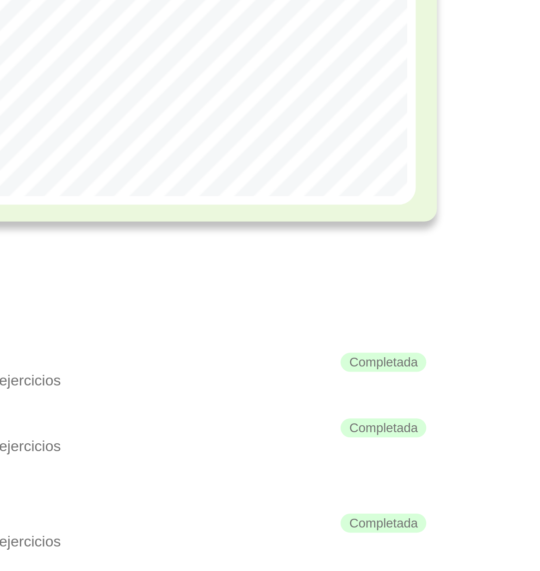
click at [357, 203] on div at bounding box center [270, 148] width 226 height 109
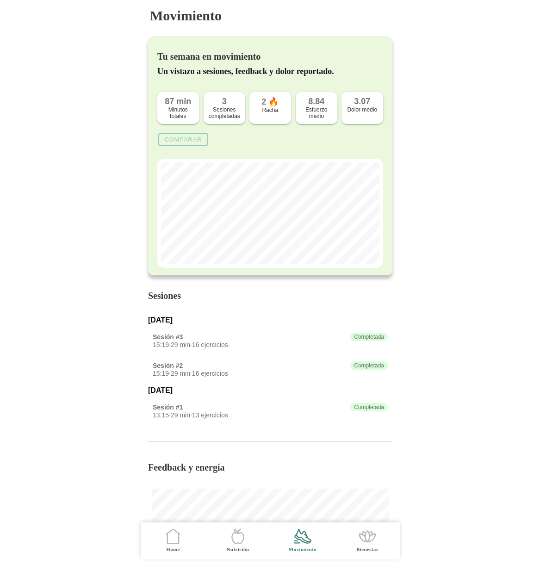
click at [0, 0] on slot "Comparar" at bounding box center [0, 0] width 0 height 0
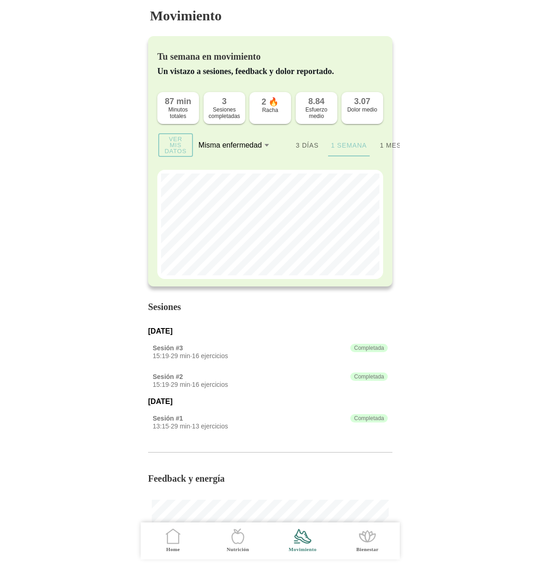
click at [0, 0] on slot "Ver mis datos" at bounding box center [0, 0] width 0 height 0
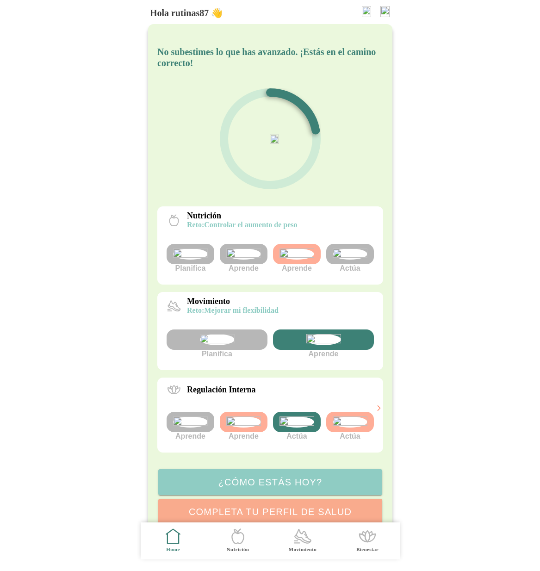
click at [293, 541] on icon ".cls-1 { stroke-width: 0px; } .cls-1, .cls-2 { fill: none; } .cls-2 { stroke-li…" at bounding box center [302, 535] width 19 height 19
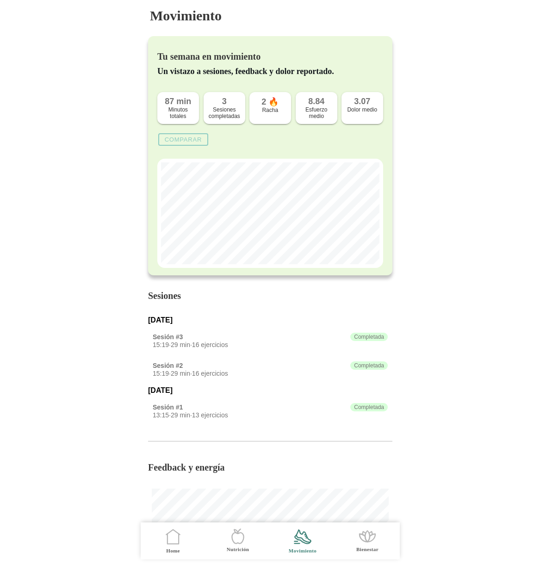
click at [0, 0] on slot "Comparar" at bounding box center [0, 0] width 0 height 0
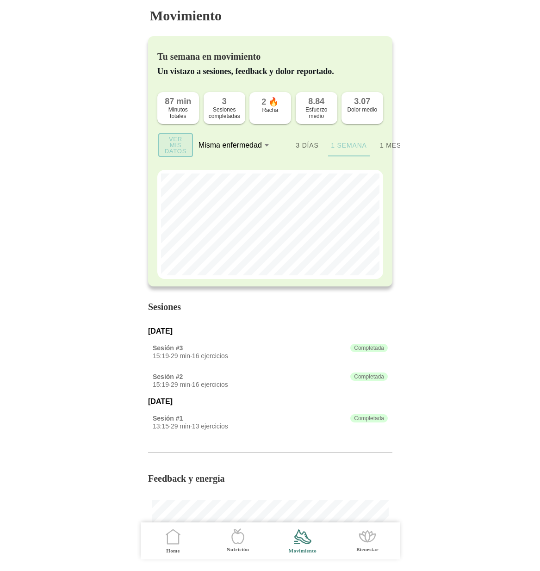
click at [0, 0] on slot "Ver mis datos" at bounding box center [0, 0] width 0 height 0
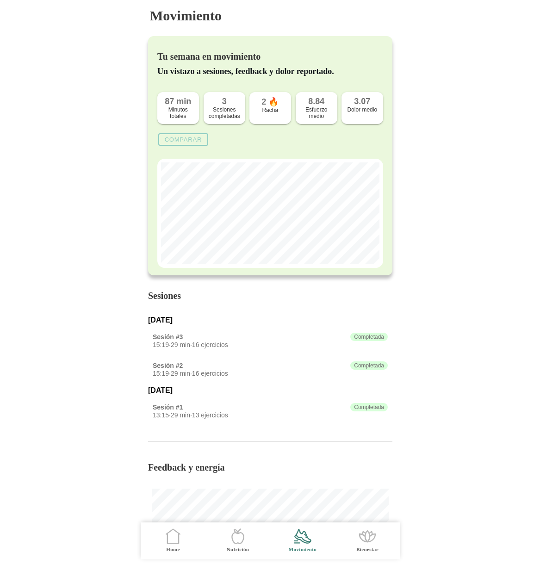
click at [0, 0] on slot "Comparar" at bounding box center [0, 0] width 0 height 0
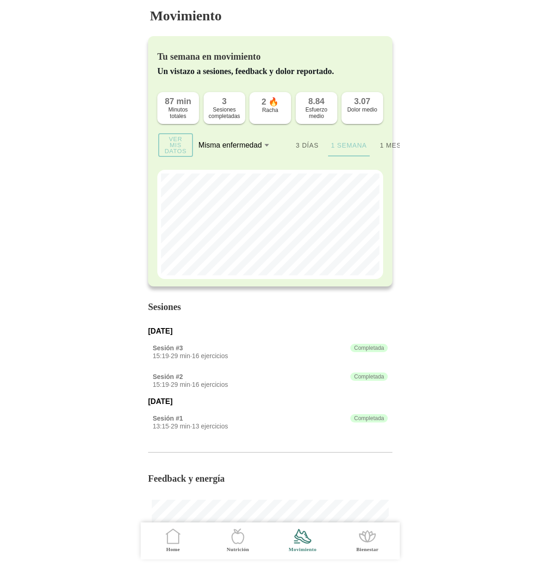
click at [0, 0] on slot "Ver mis datos" at bounding box center [0, 0] width 0 height 0
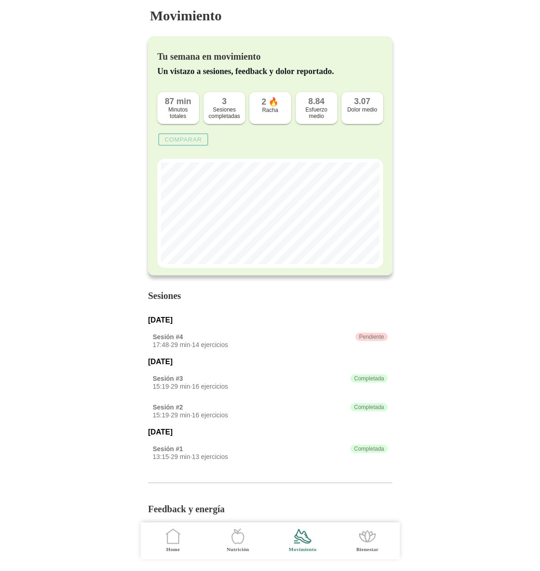
click at [532, 220] on body "Movimiento Tu semana en movimiento Un vistazo a sesiones, feedback y dolor repo…" at bounding box center [270, 285] width 540 height 571
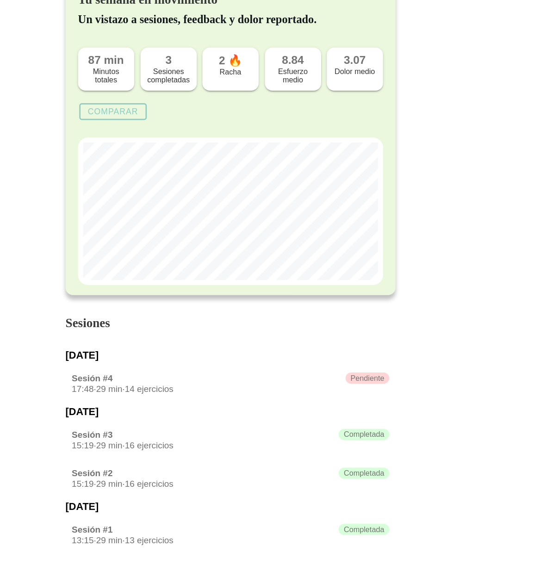
click at [200, 142] on button "Comparar" at bounding box center [183, 139] width 50 height 12
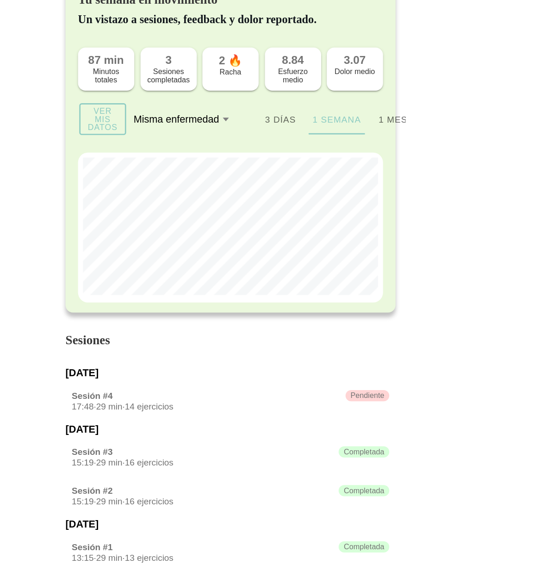
click at [261, 144] on div "Misma enfermedad" at bounding box center [233, 145] width 71 height 8
click at [261, 144] on button "Misma enfermedad" at bounding box center [239, 145] width 83 height 20
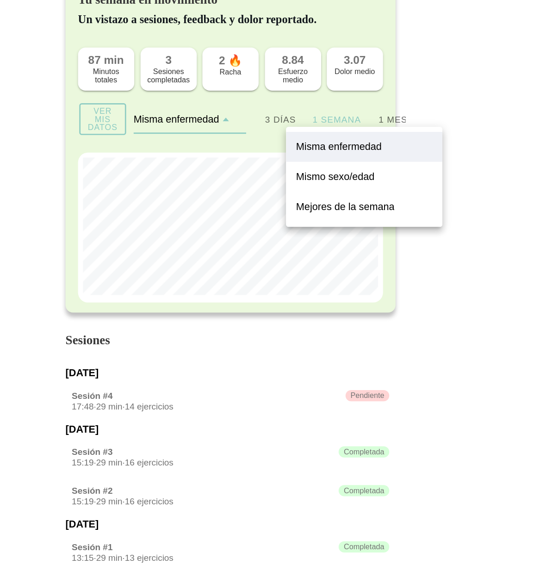
click at [0, 0] on slot "Mismo sexo/edad" at bounding box center [0, 0] width 0 height 0
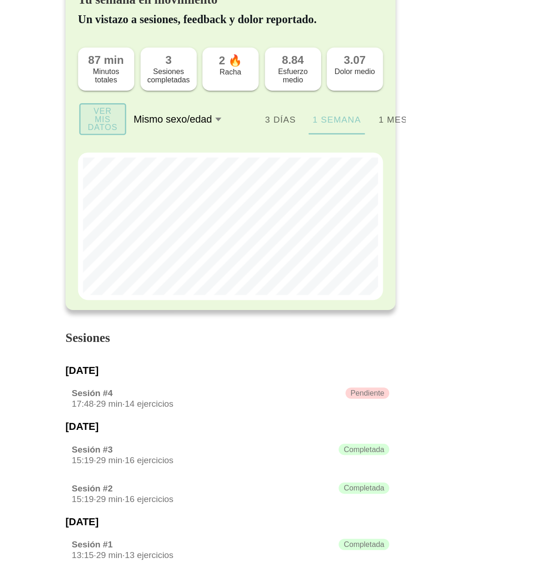
click at [162, 148] on button "Ver mis datos" at bounding box center [175, 145] width 35 height 24
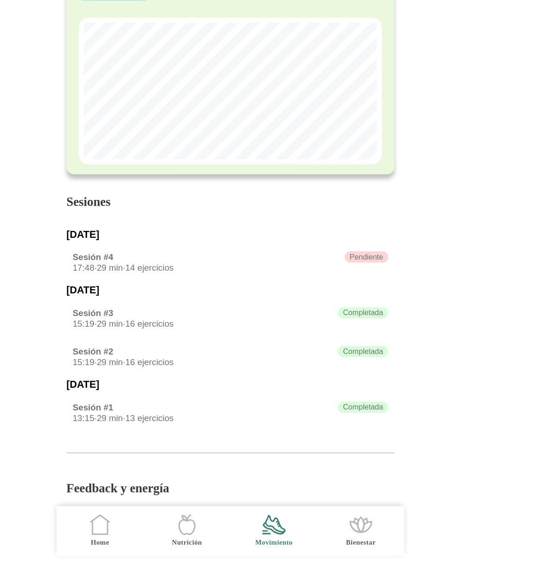
click at [478, 320] on body "Movimiento Tu semana en movimiento Un vistazo a sesiones, feedback y dolor repo…" at bounding box center [270, 285] width 540 height 571
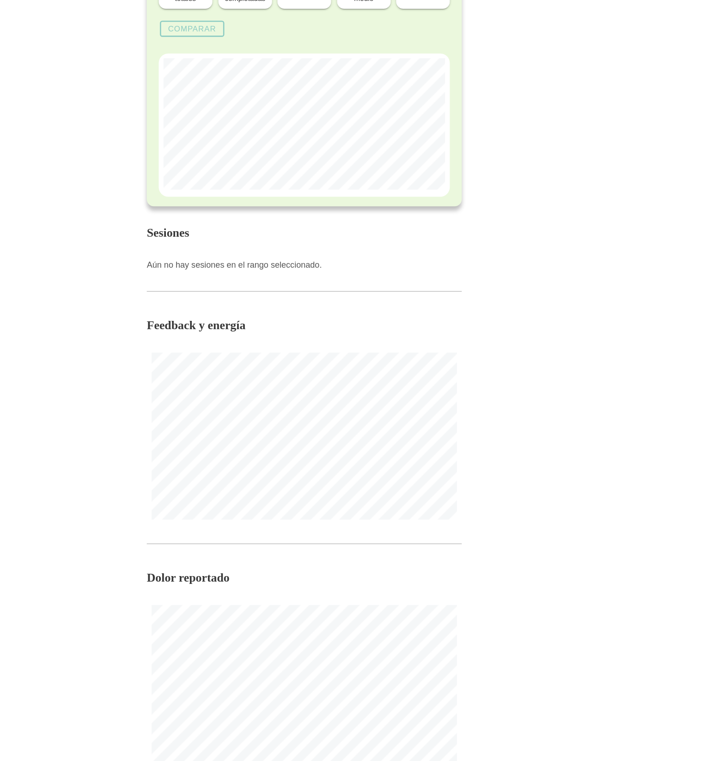
scroll to position [183, 0]
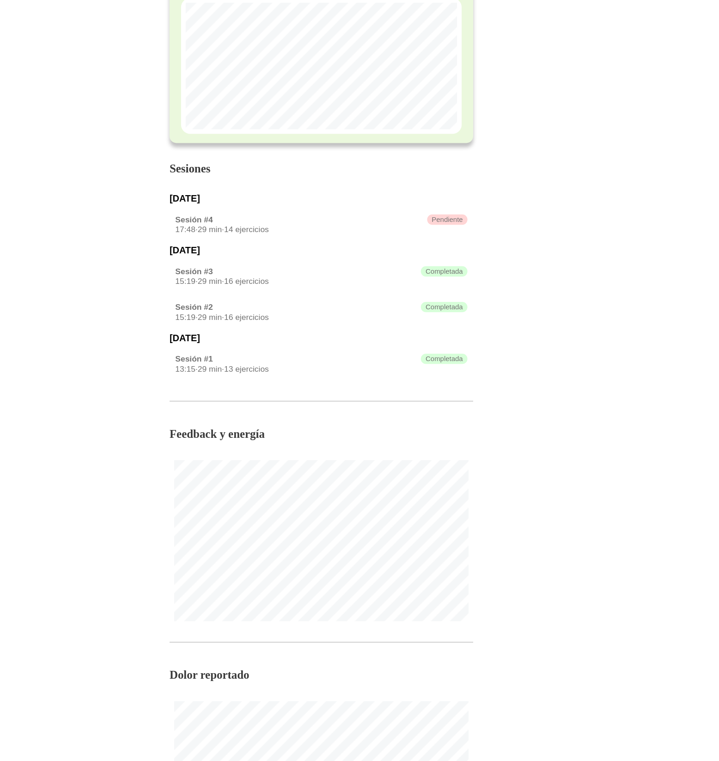
scroll to position [373, 0]
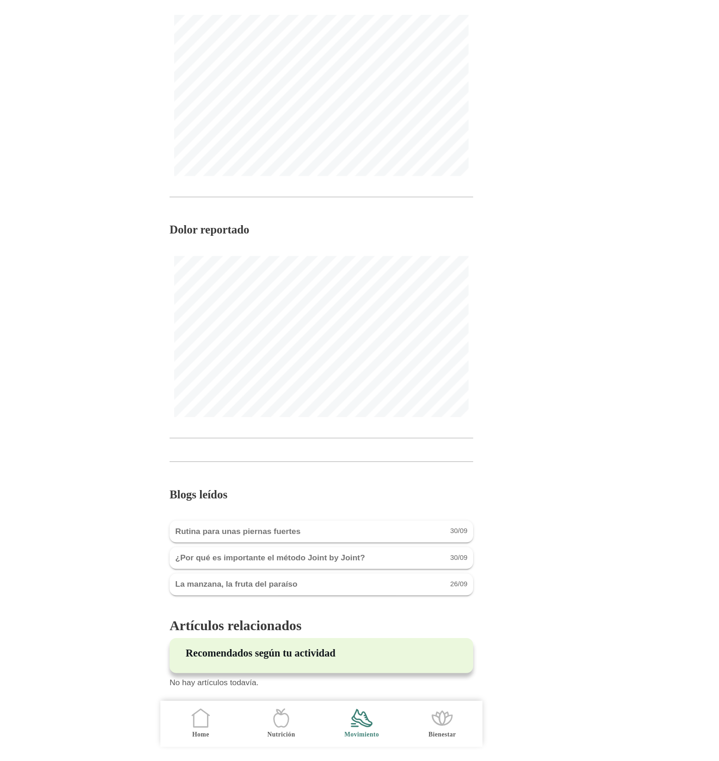
click at [263, 728] on icon ".cls-1 { stroke-width: 0px; } .cls-1, .cls-2 { fill: none; } .cls-2 { stroke-li…" at bounding box center [262, 726] width 19 height 19
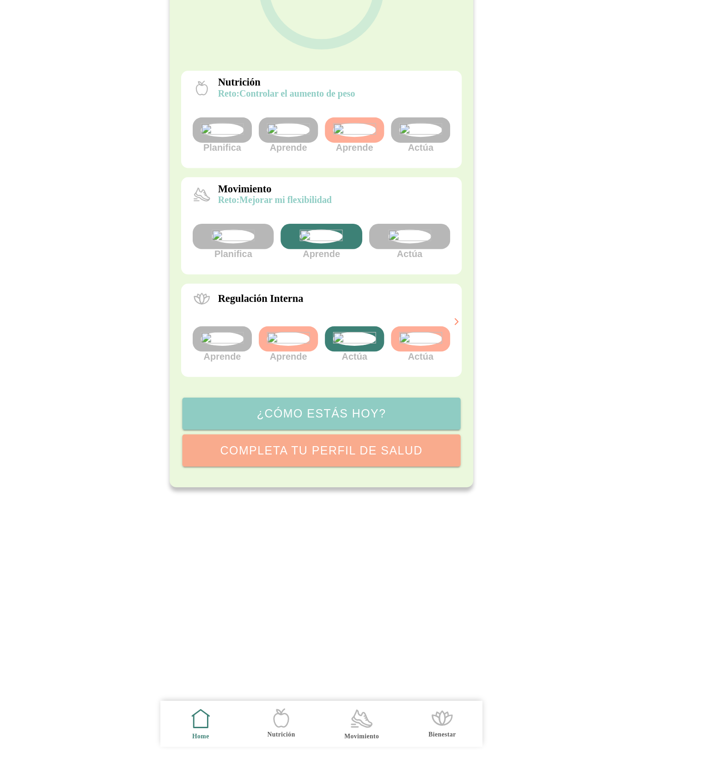
click at [423, 345] on img at bounding box center [430, 339] width 35 height 11
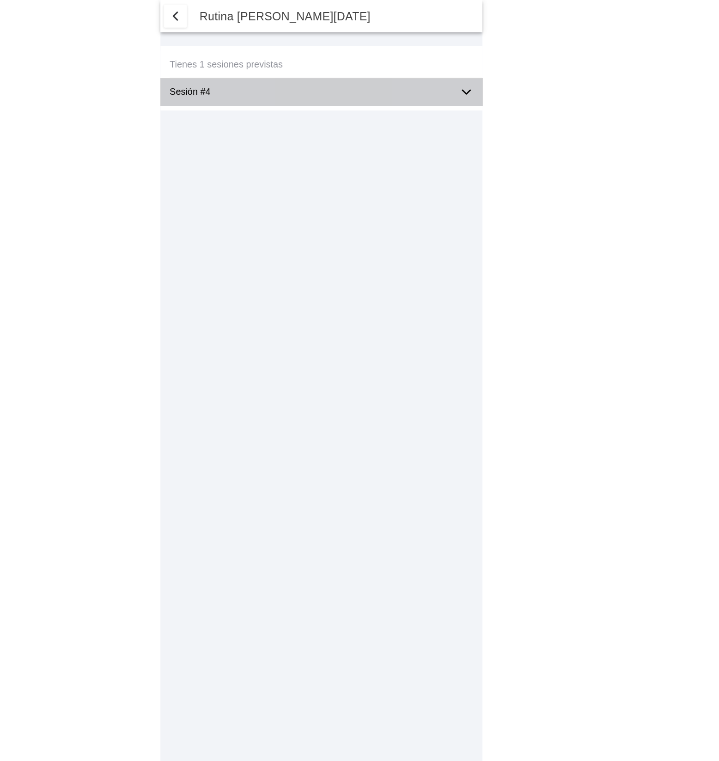
click at [393, 72] on ion-label "Sesión #4" at bounding box center [351, 74] width 226 height 8
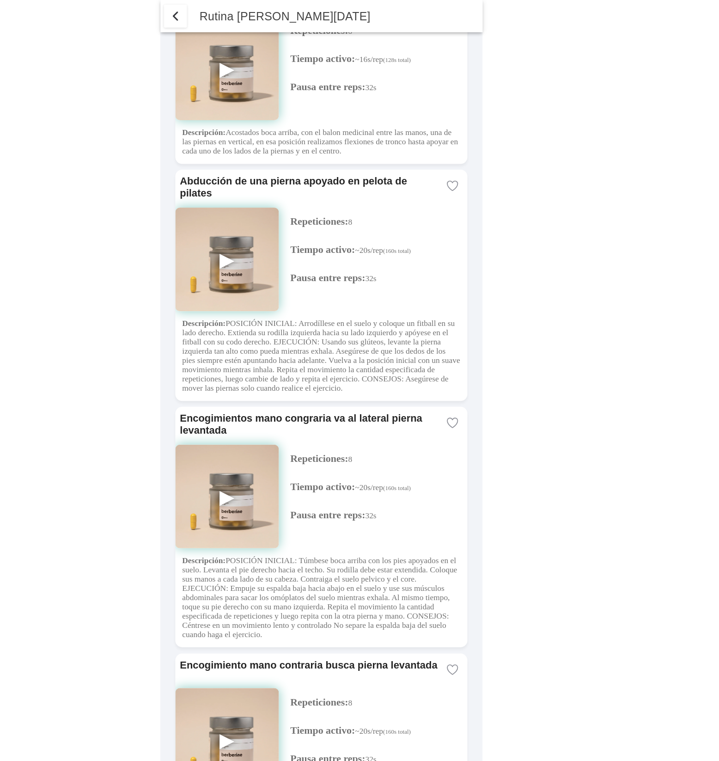
scroll to position [2319, 0]
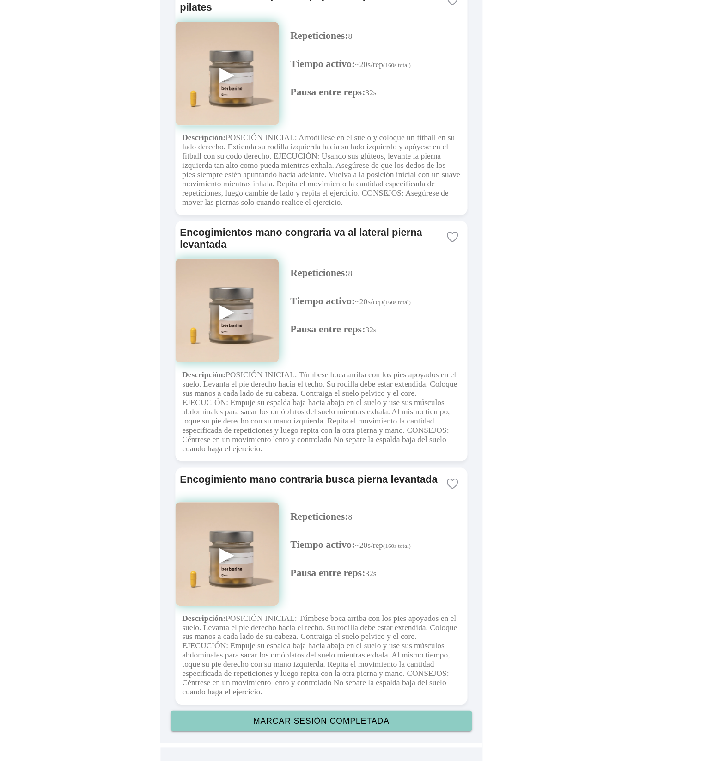
click at [0, 0] on slot "Marcar sesión completada" at bounding box center [0, 0] width 0 height 0
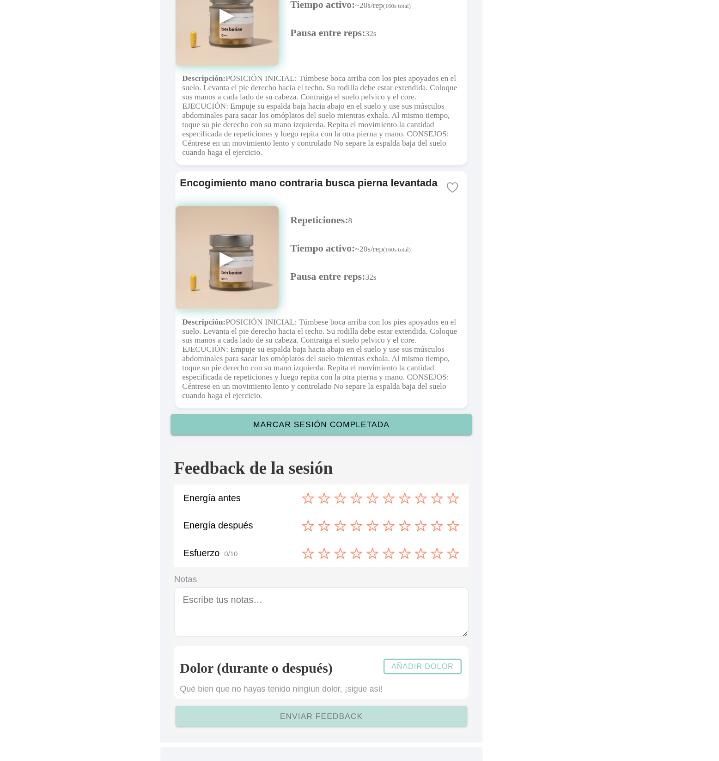
scroll to position [2558, 0]
click at [390, 549] on icon at bounding box center [387, 550] width 9 height 8
click at [455, 571] on icon at bounding box center [452, 572] width 9 height 8
click at [400, 594] on icon at bounding box center [401, 594] width 10 height 10
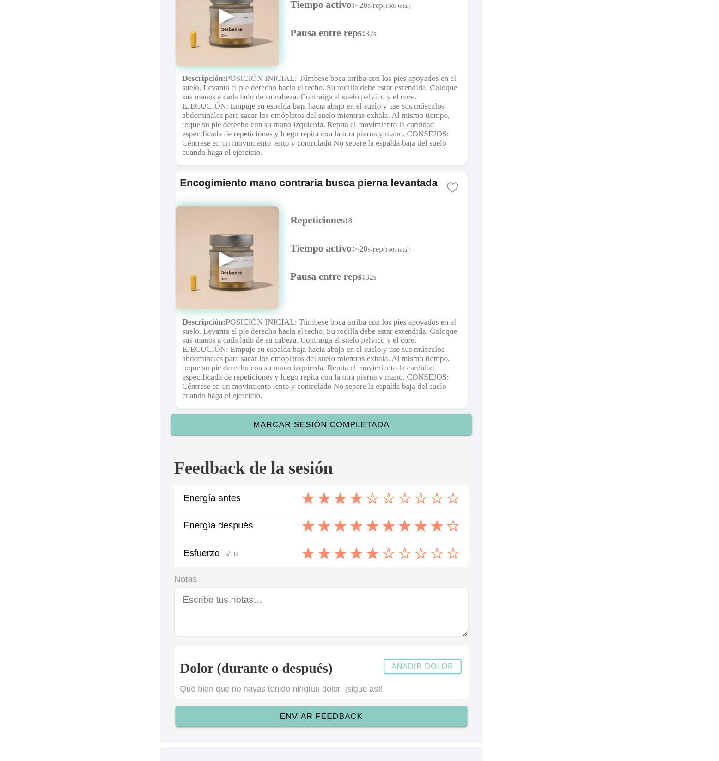
click at [0, 0] on slot "Añadir dolor" at bounding box center [0, 0] width 0 height 0
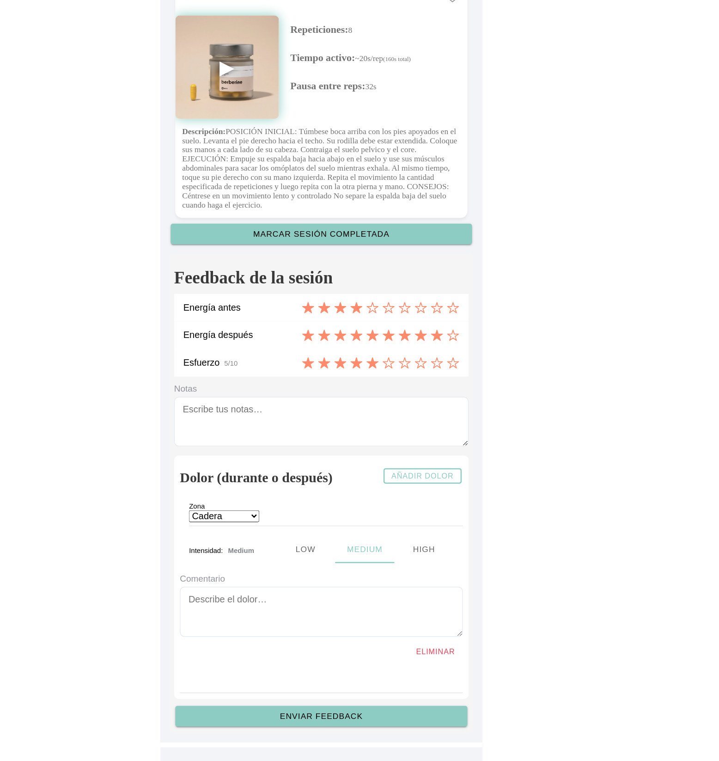
scroll to position [2711, 0]
click at [369, 720] on button "Enviar feedback" at bounding box center [359, 725] width 235 height 17
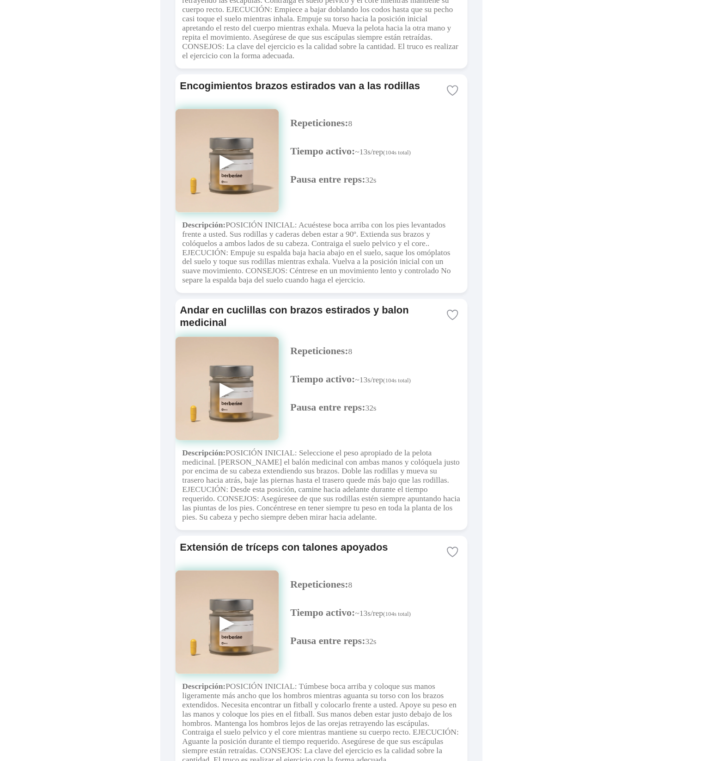
scroll to position [0, 0]
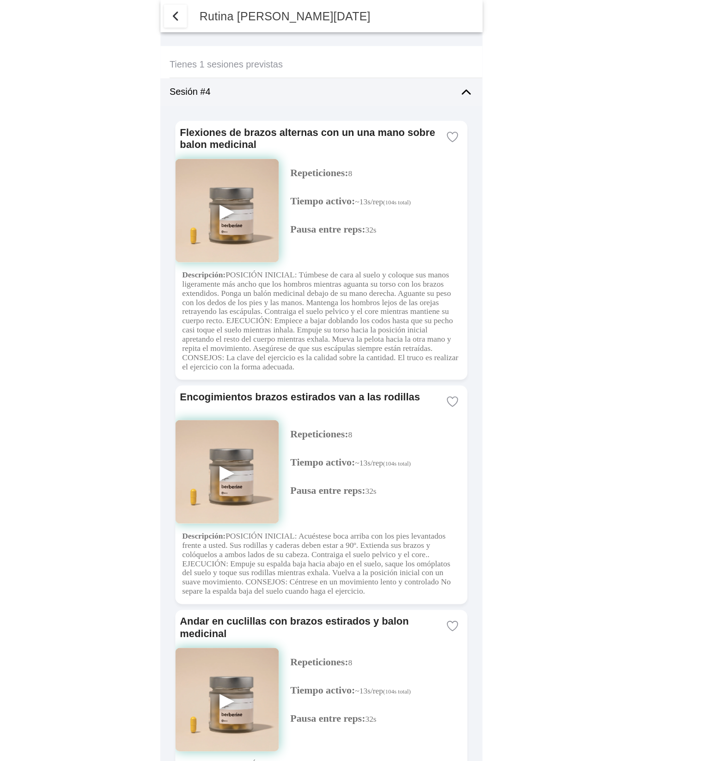
click at [241, 13] on span "button" at bounding box center [242, 12] width 11 height 11
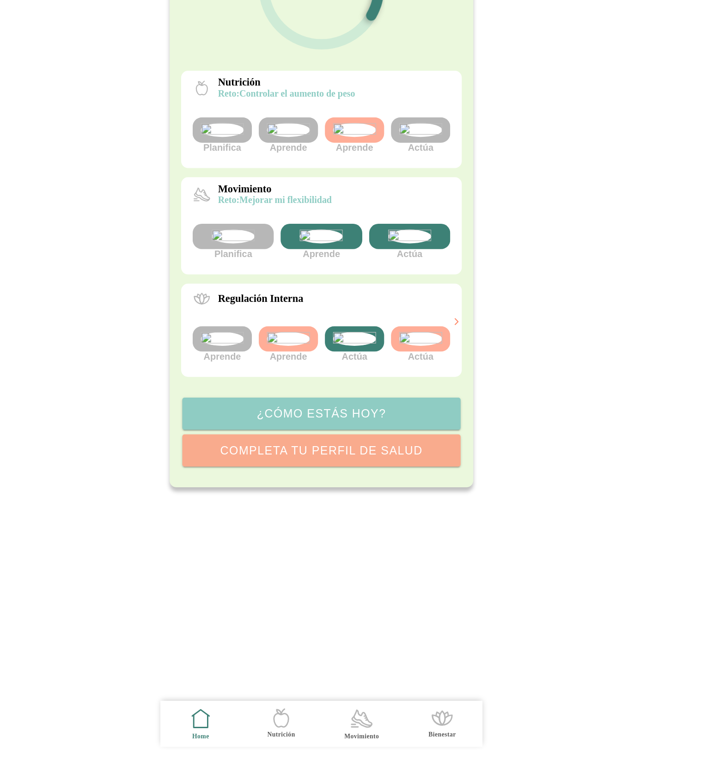
click at [392, 725] on icon ".cls-1 { stroke-width: 0px; } .cls-1, .cls-2 { fill: none; } .cls-2 { stroke-li…" at bounding box center [391, 726] width 19 height 19
